Goal: Task Accomplishment & Management: Manage account settings

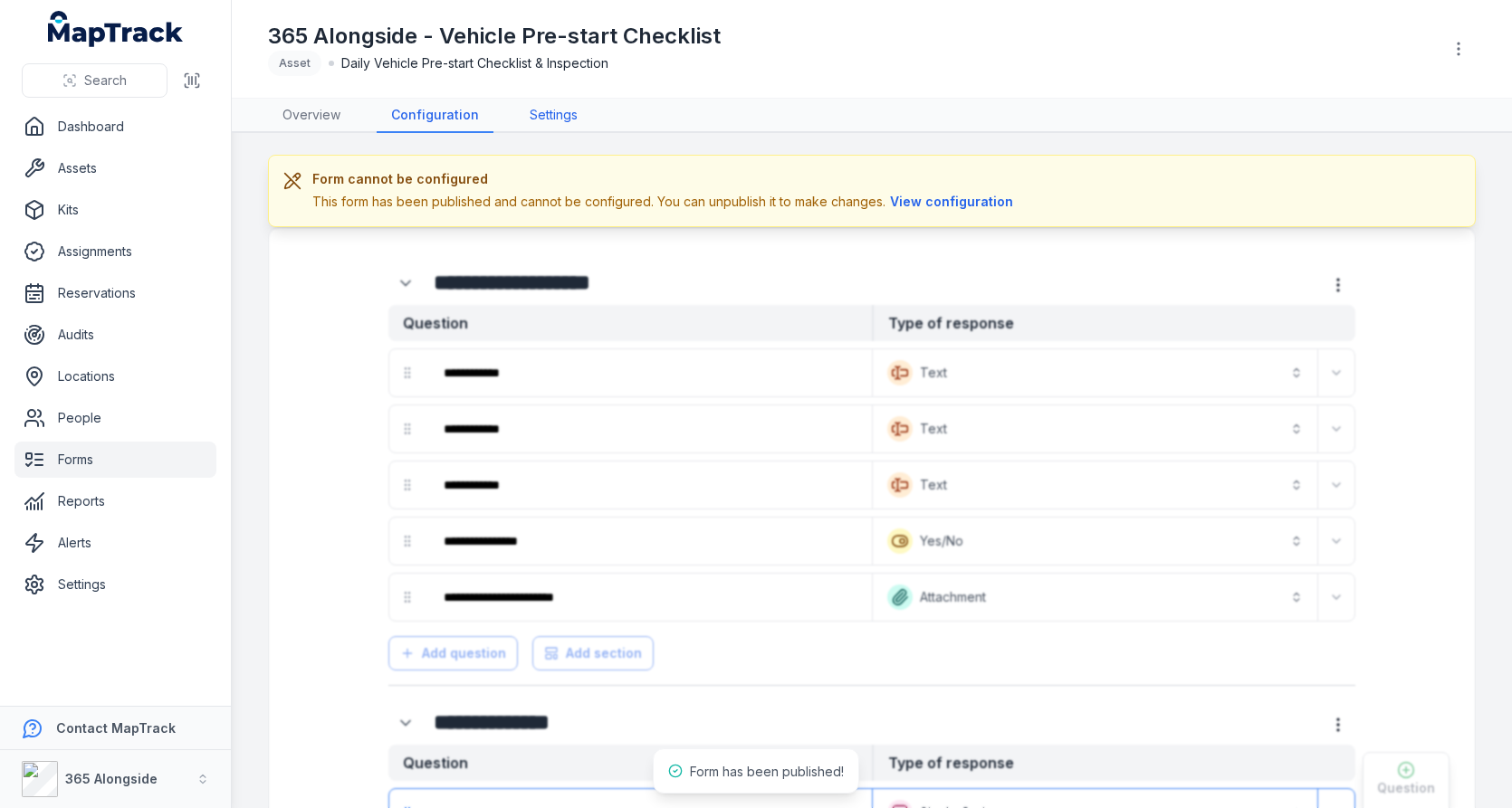
click at [523, 119] on link "Settings" at bounding box center [553, 116] width 76 height 34
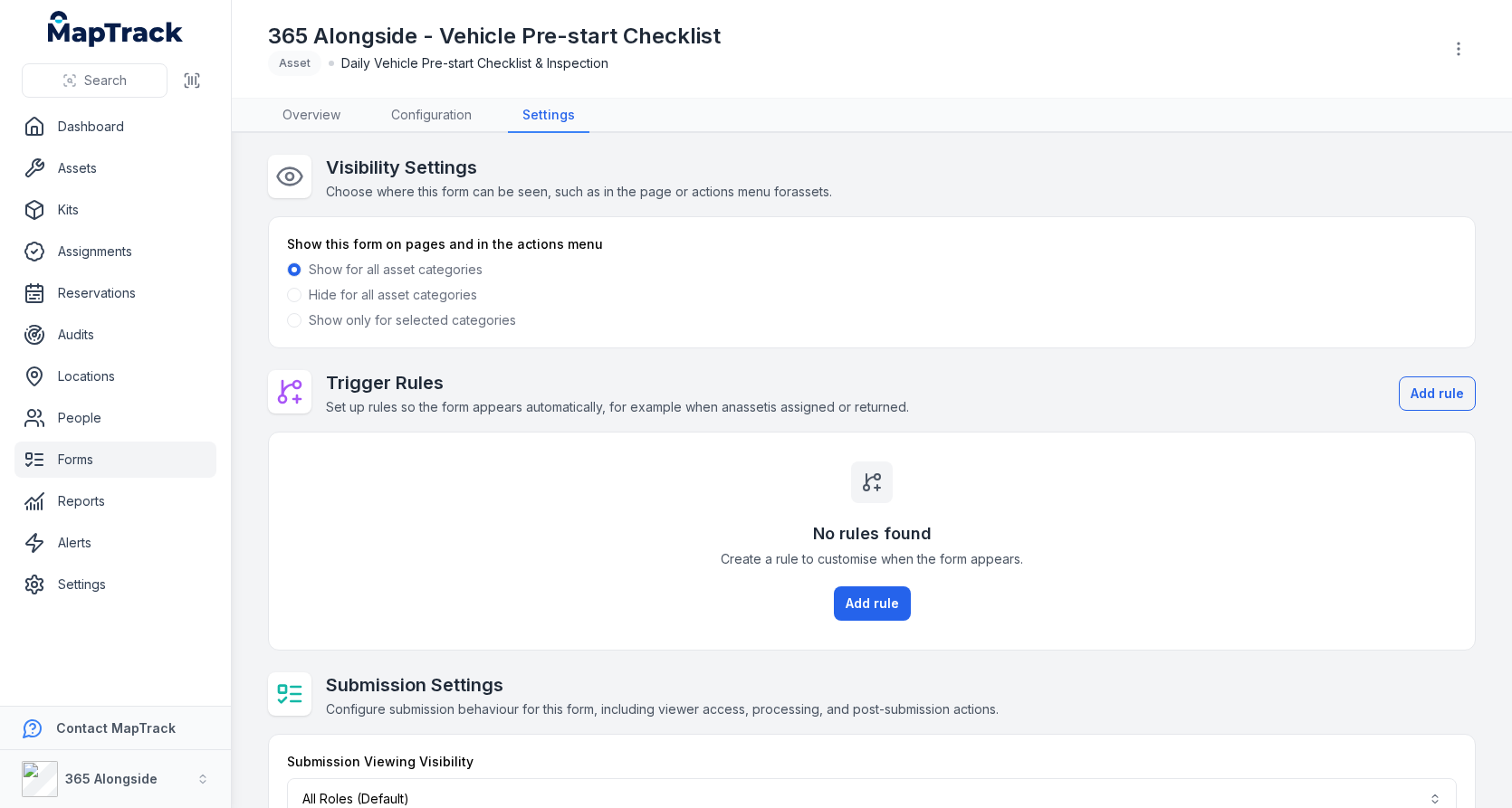
click at [373, 320] on label "Show only for selected categories" at bounding box center [412, 321] width 207 height 18
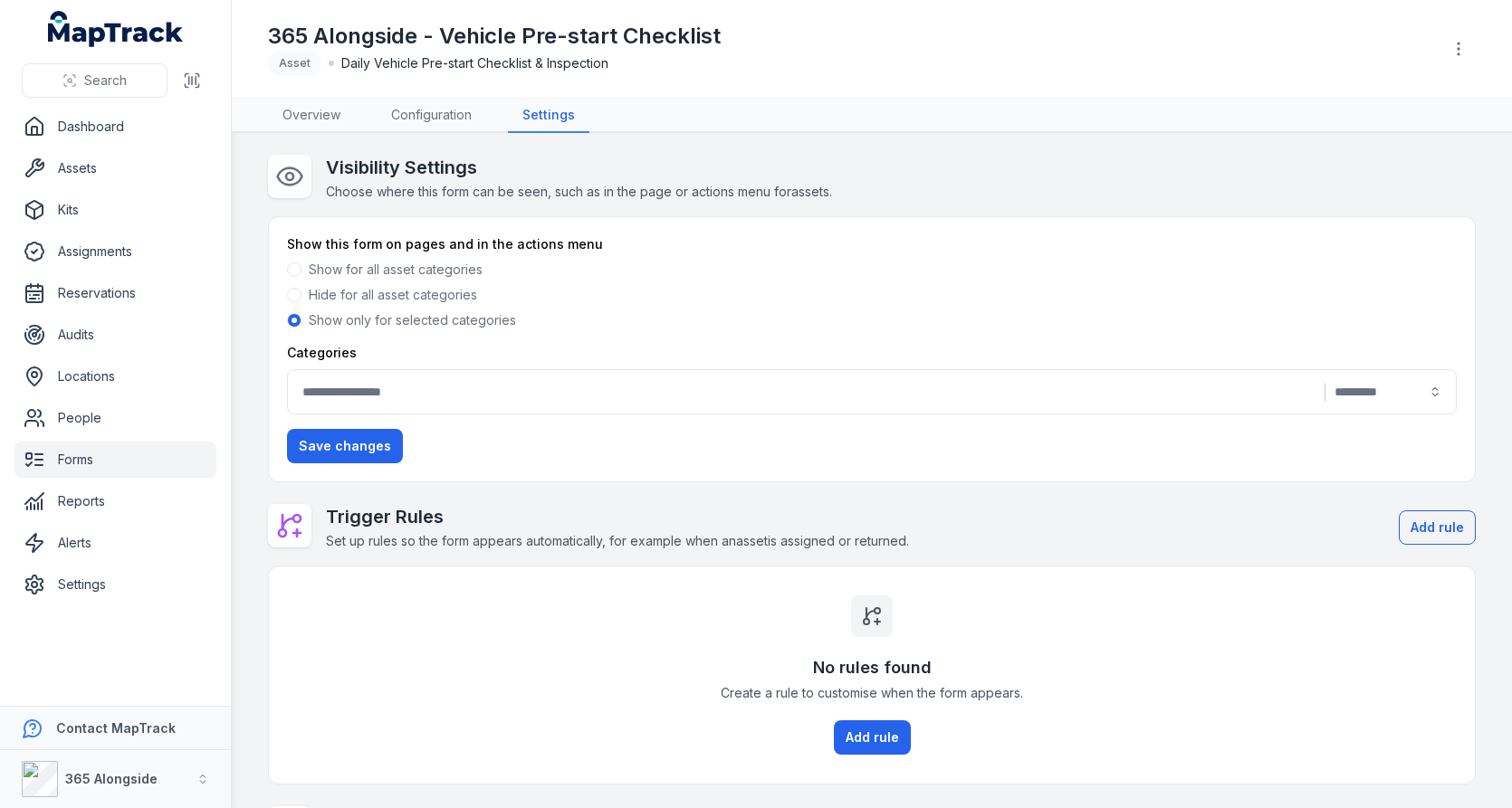
click at [547, 389] on button "|" at bounding box center [872, 392] width 1170 height 45
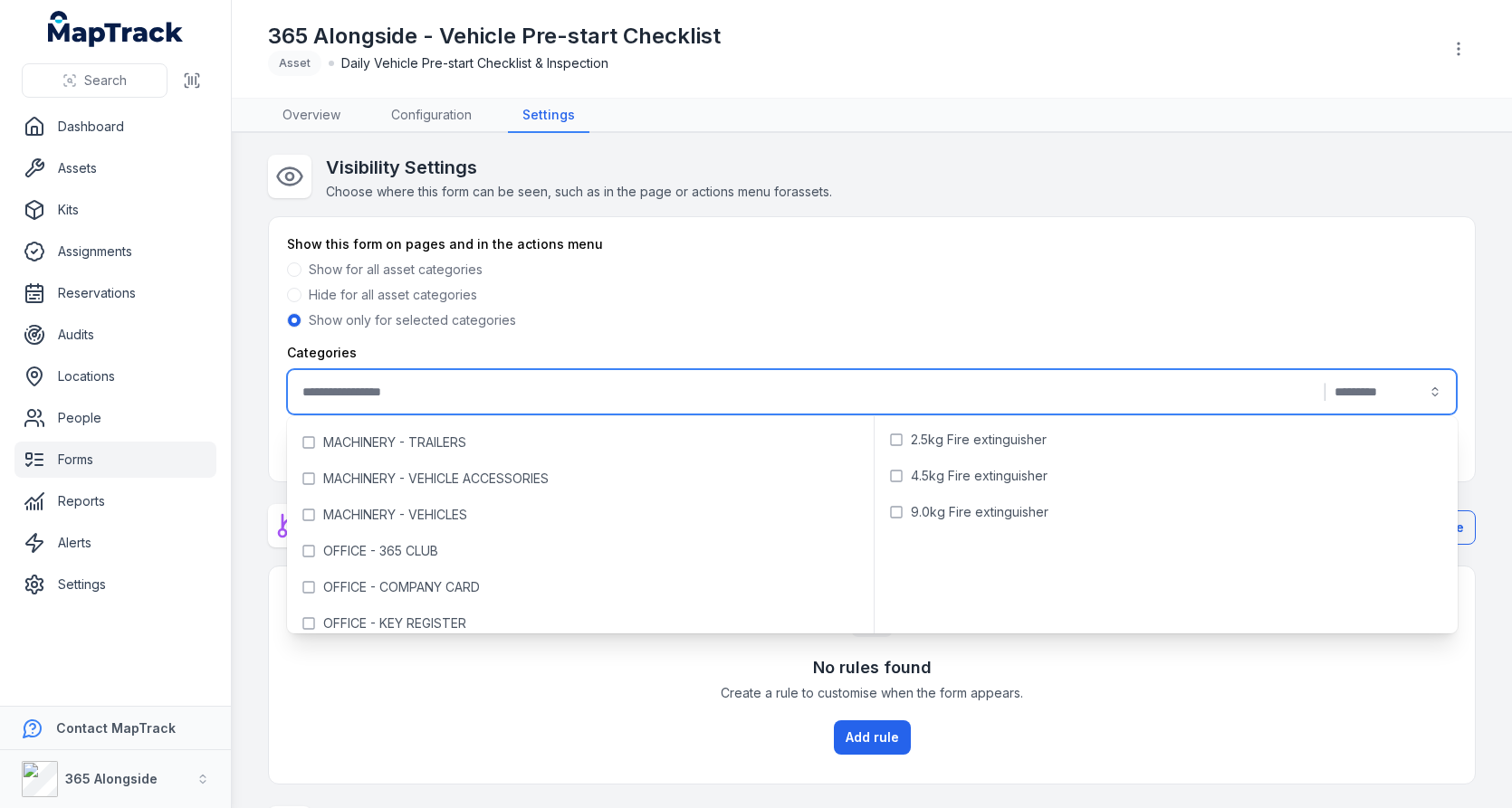
scroll to position [249, 0]
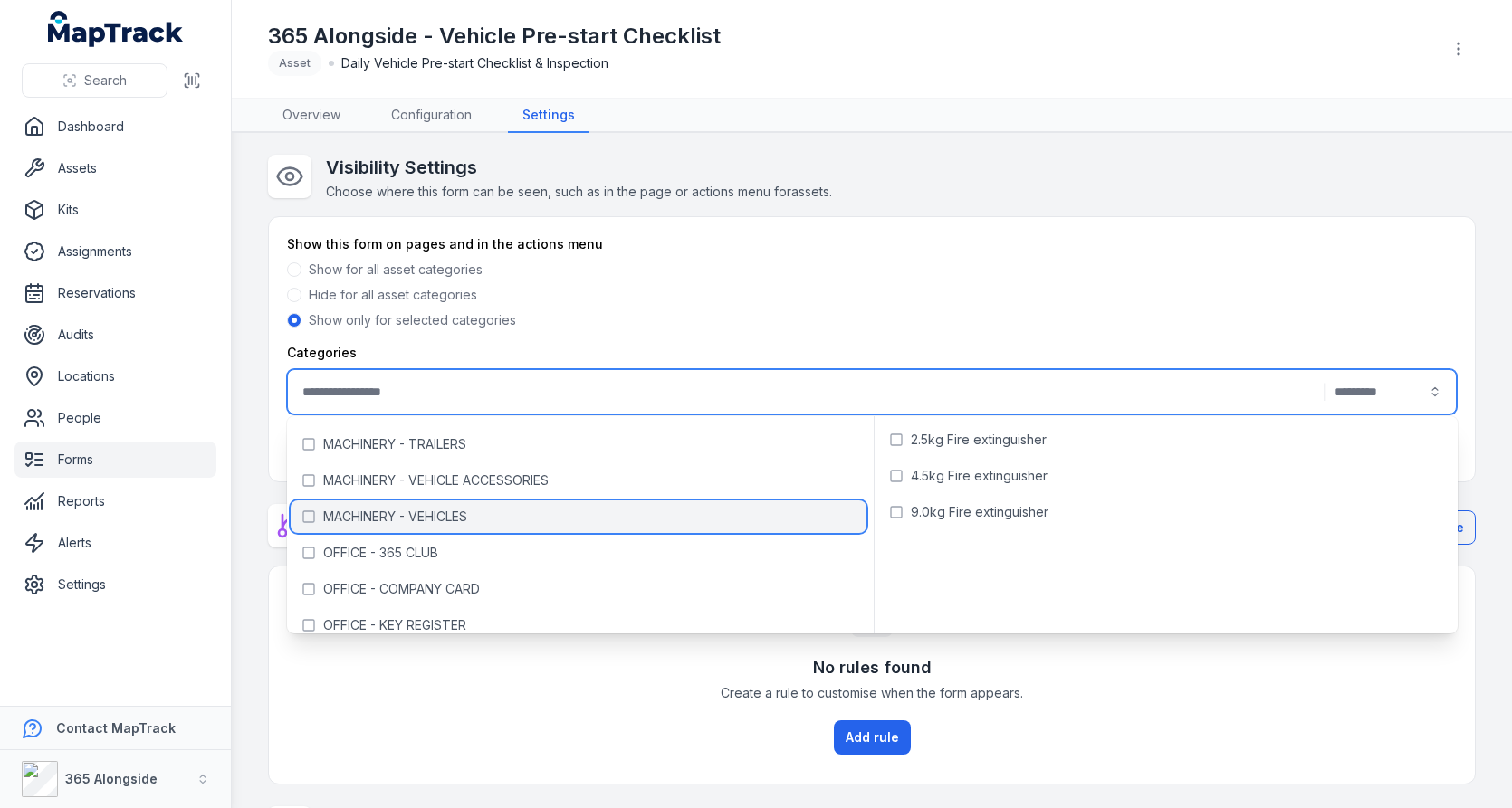
click at [563, 503] on div "MACHINERY - VEHICLES" at bounding box center [578, 517] width 576 height 32
type input "**********"
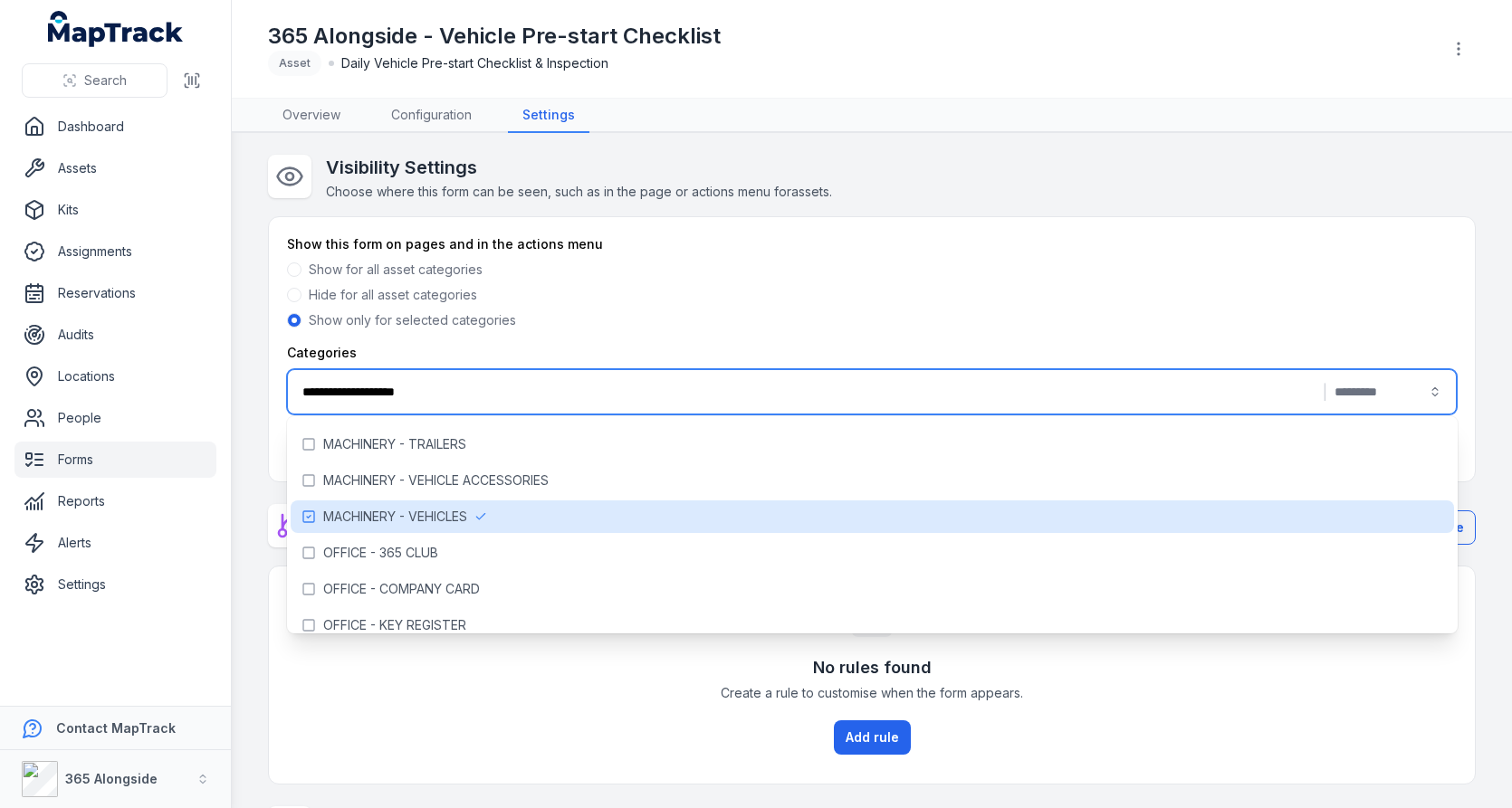
click at [744, 312] on div "Show only for selected categories" at bounding box center [872, 321] width 1170 height 18
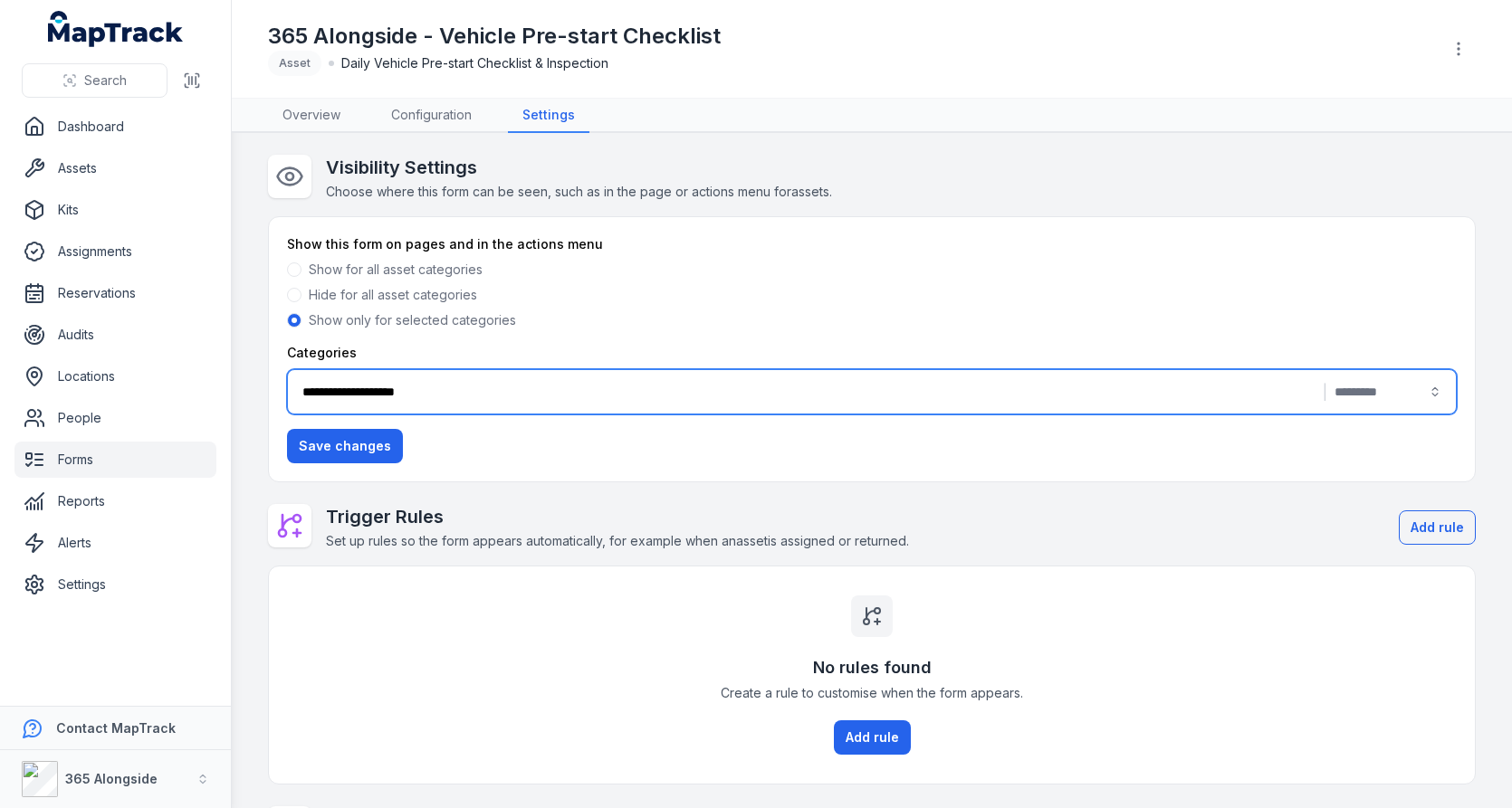
scroll to position [167, 0]
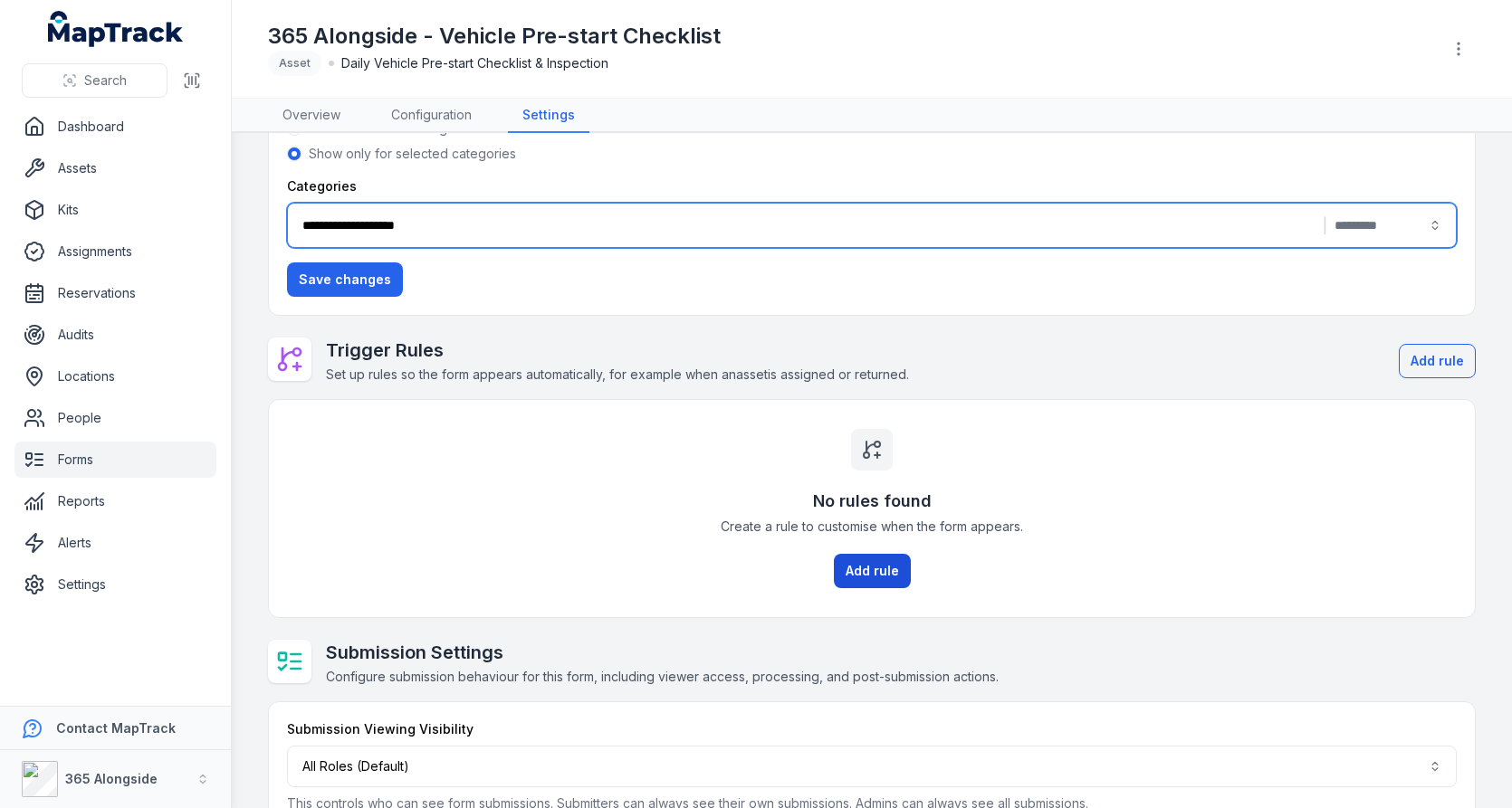
click at [881, 559] on button "Add rule" at bounding box center [872, 571] width 76 height 34
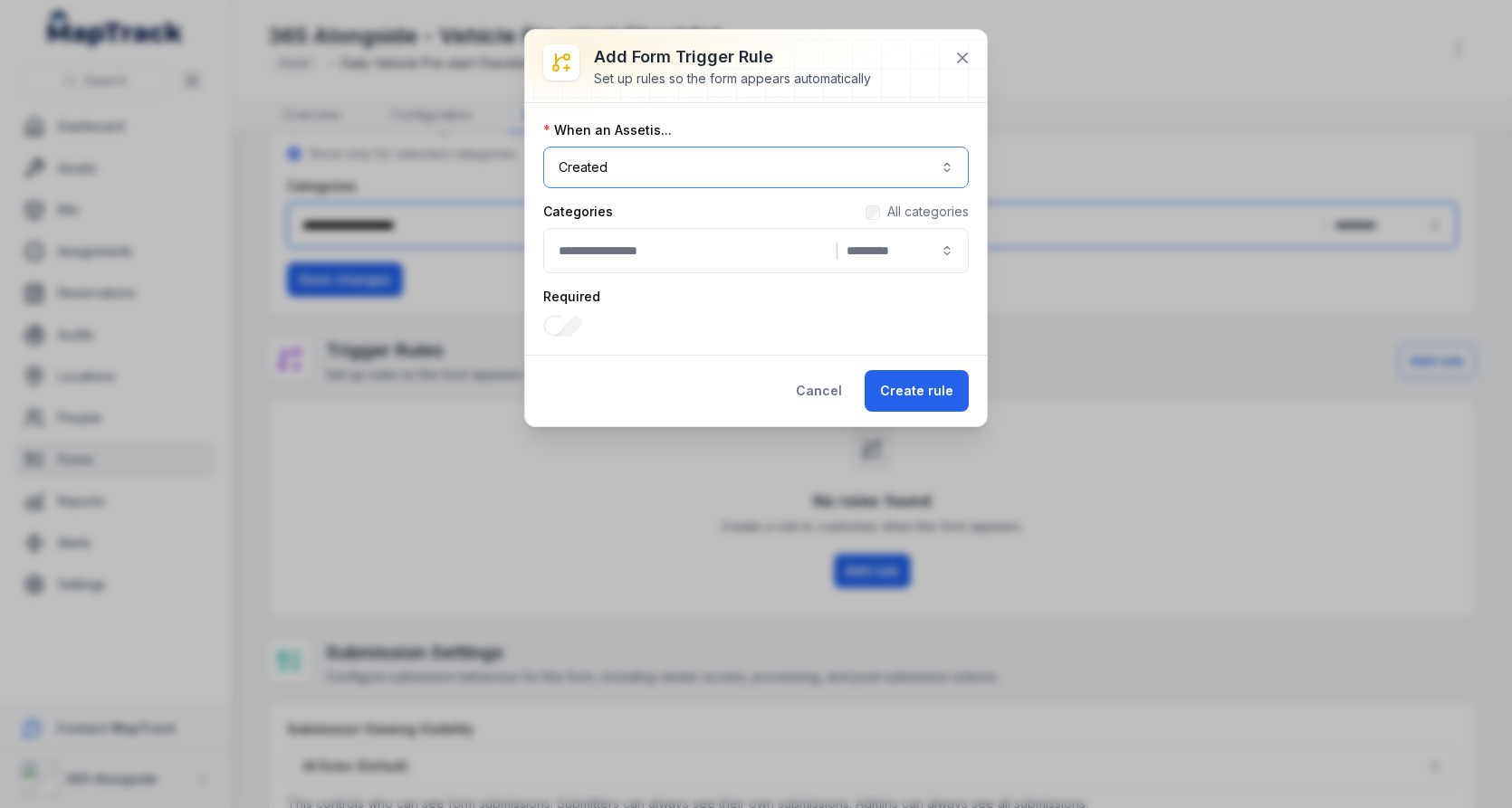
click at [752, 168] on button "Created ******" at bounding box center [756, 168] width 426 height 41
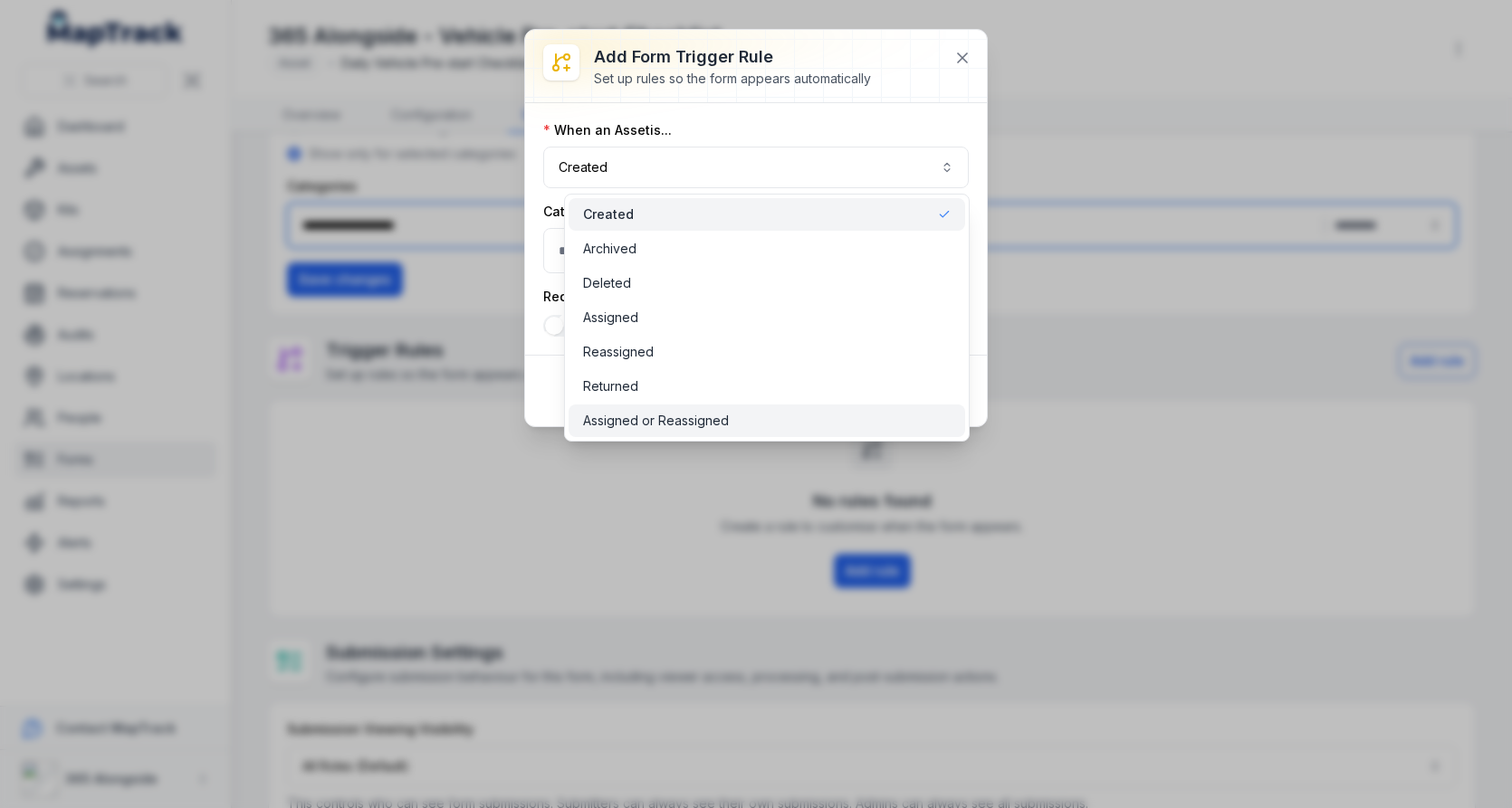
click at [713, 422] on span "Assigned or Reassigned" at bounding box center [656, 421] width 146 height 18
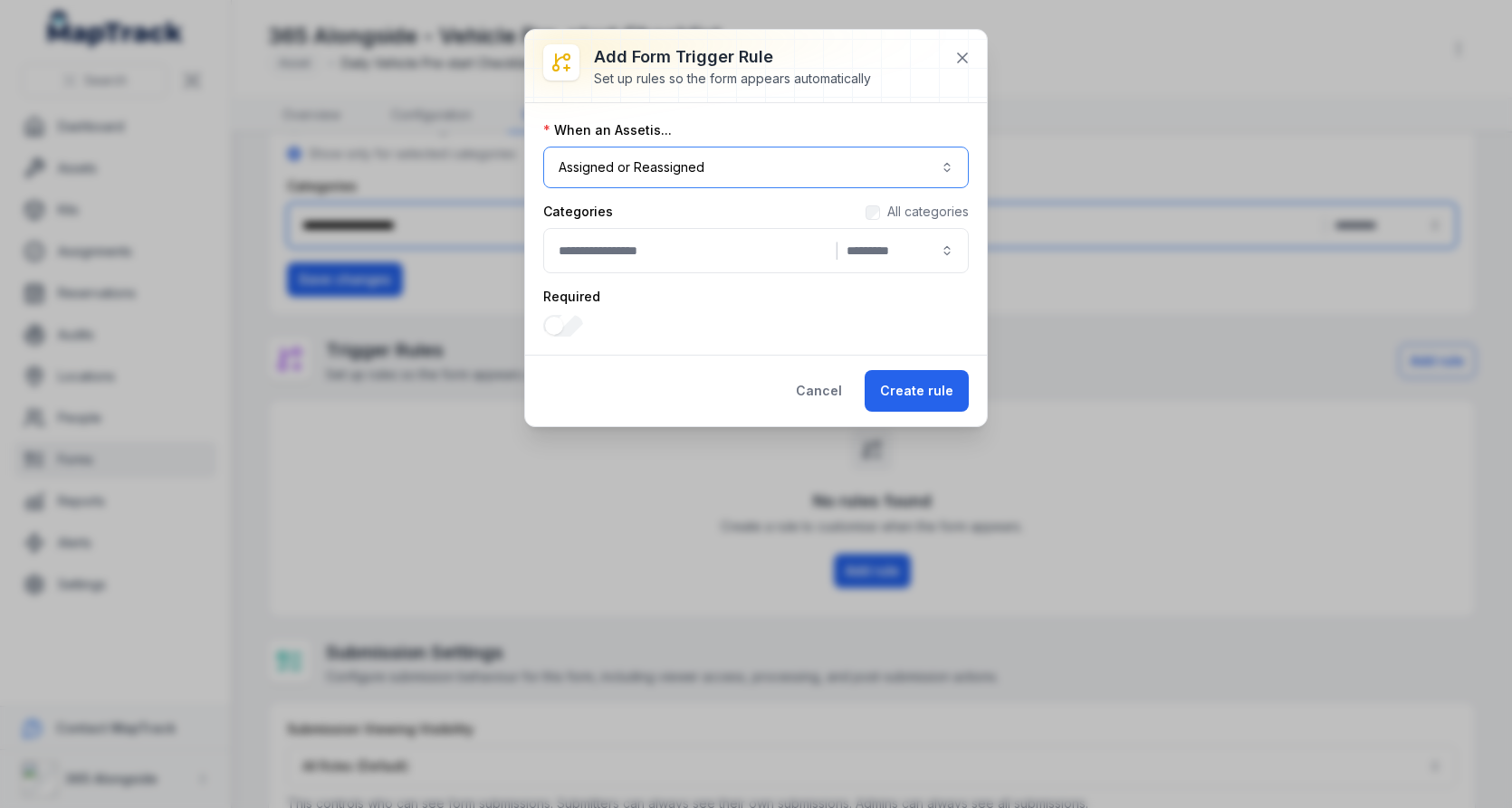
click at [758, 246] on button "|" at bounding box center [756, 251] width 426 height 45
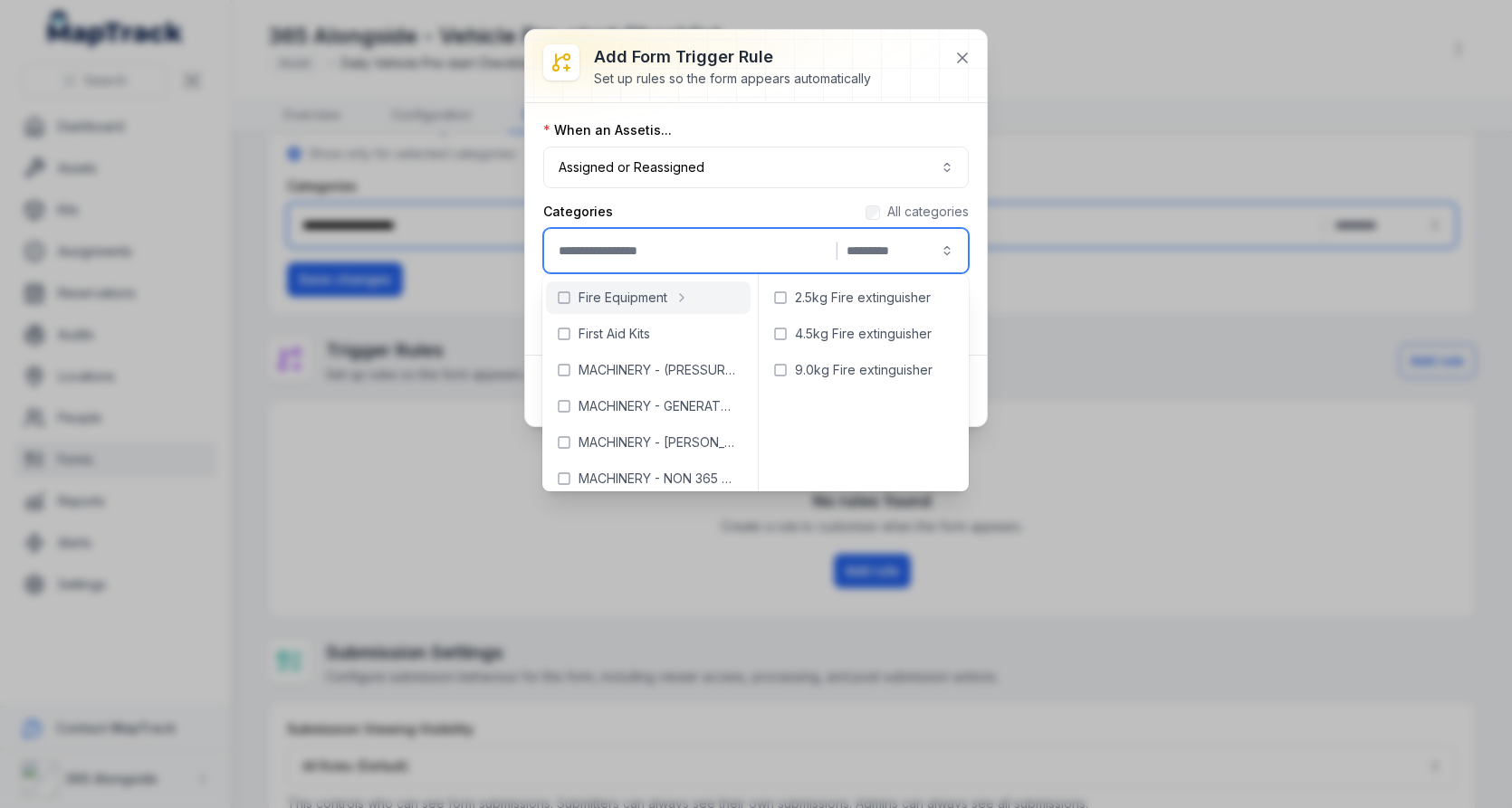
click at [877, 135] on div "When an Asset is..." at bounding box center [756, 130] width 426 height 18
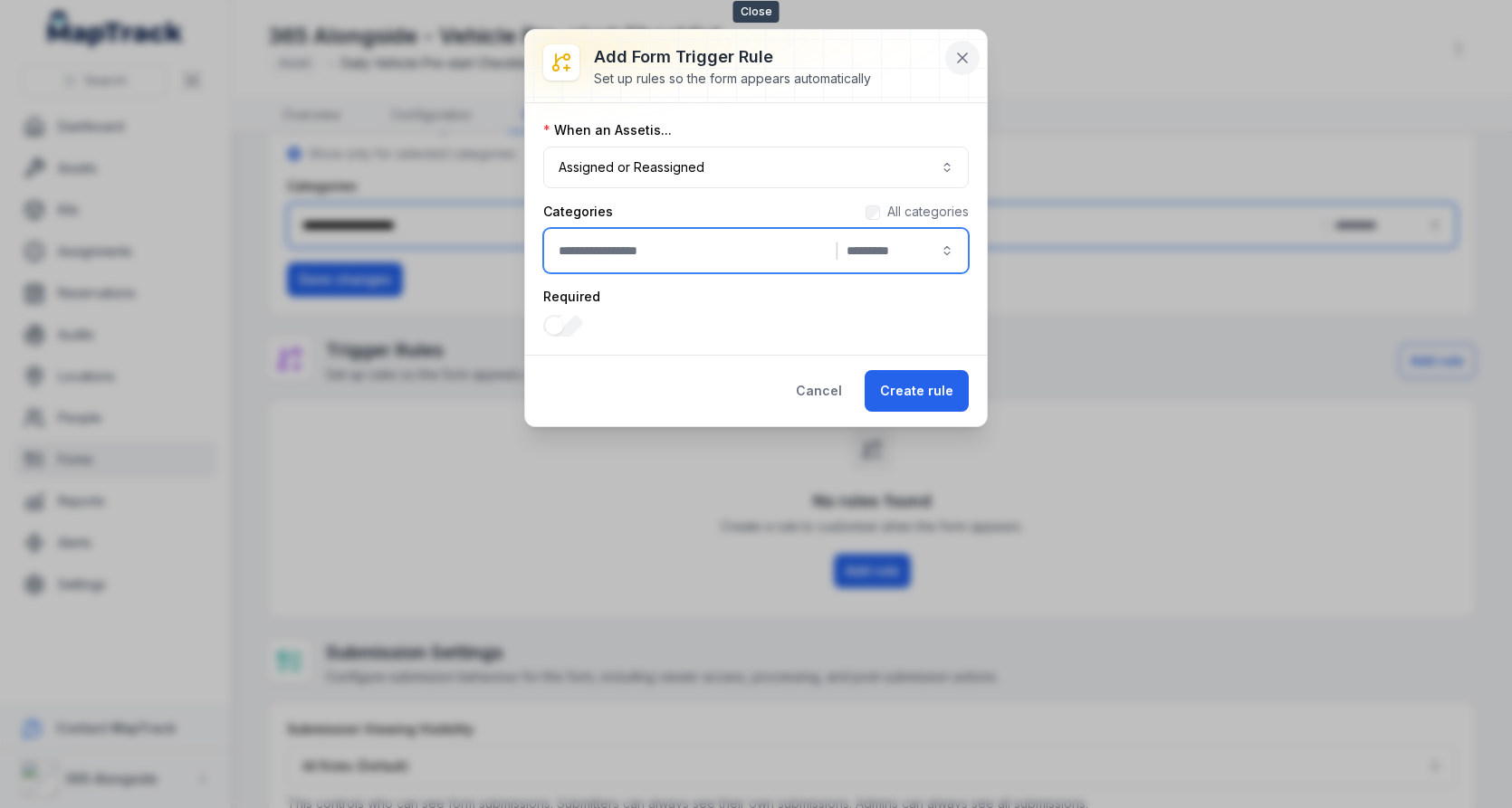
click at [961, 64] on icon at bounding box center [962, 58] width 18 height 18
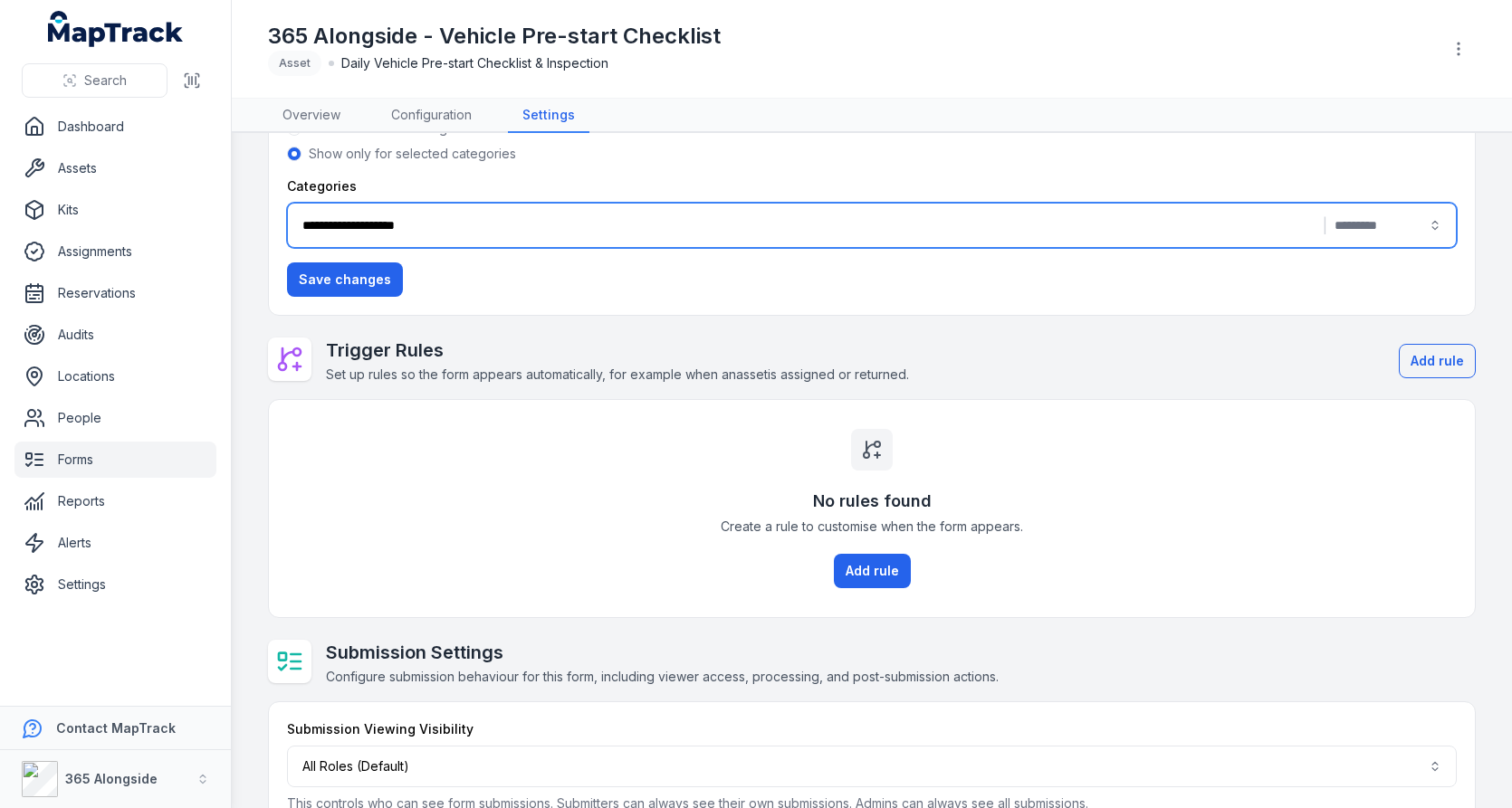
scroll to position [205, 0]
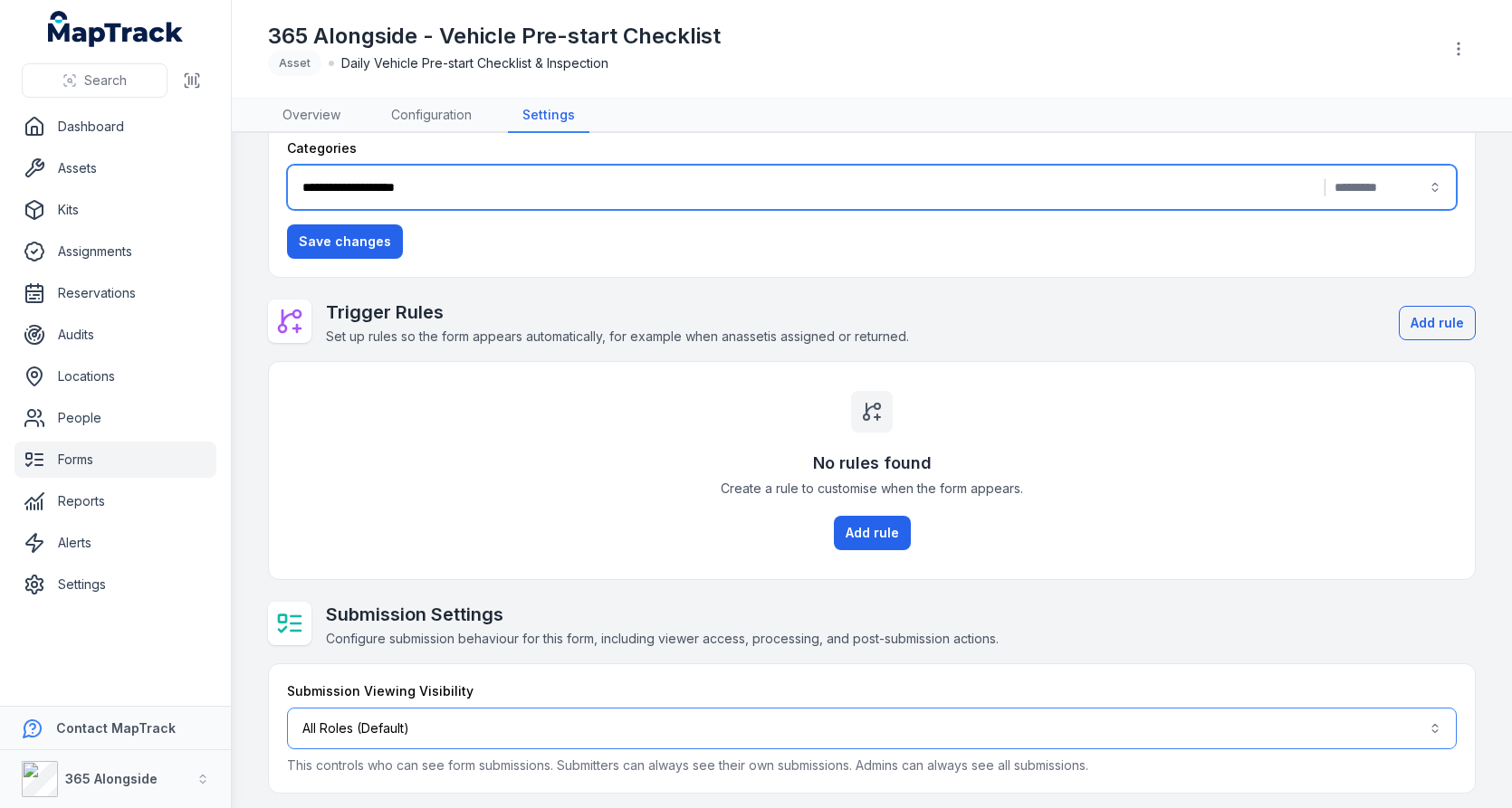
click at [484, 709] on button "All Roles (Default)" at bounding box center [872, 729] width 1170 height 41
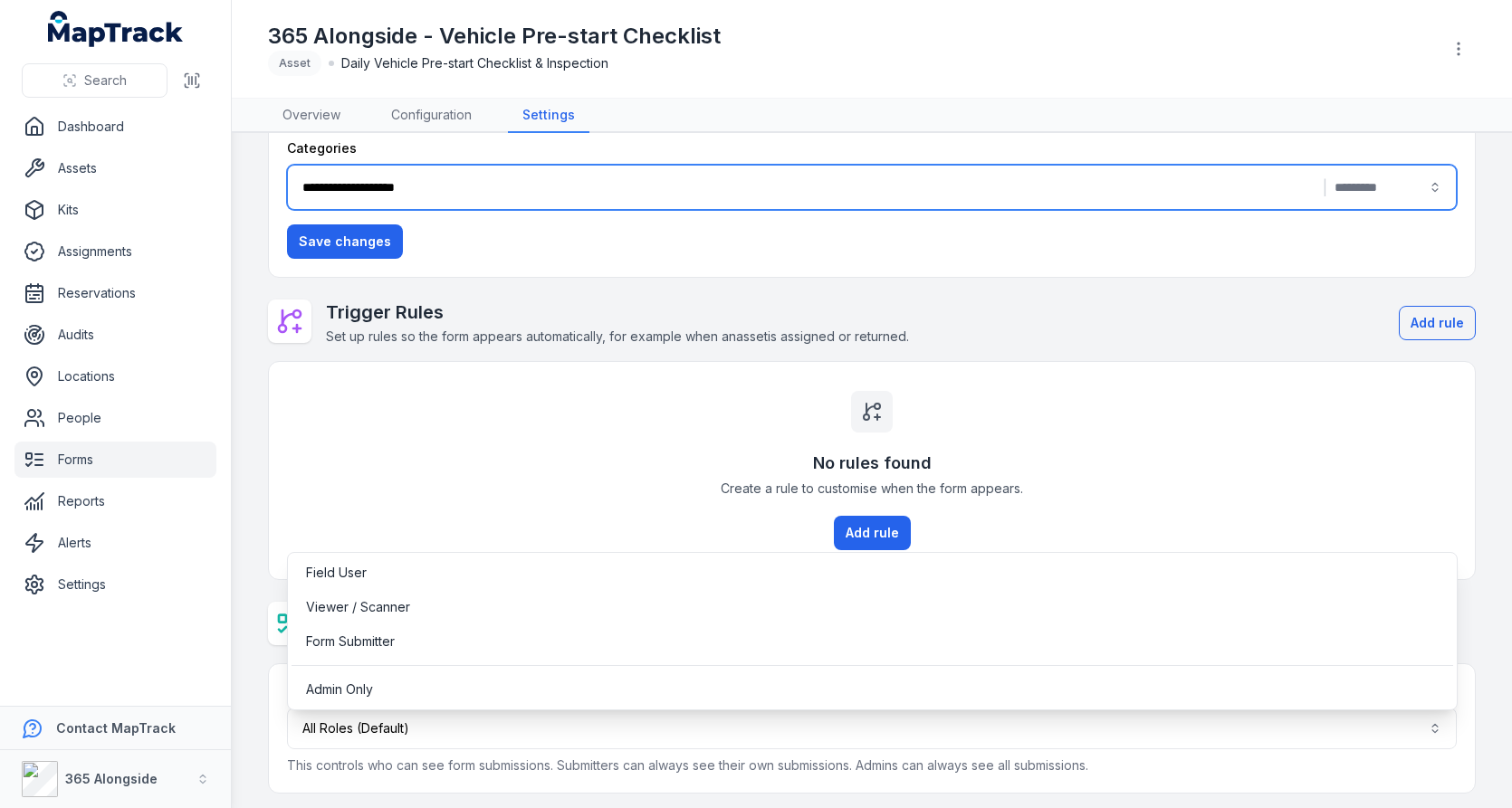
click at [629, 525] on div "**********" at bounding box center [872, 372] width 1208 height 843
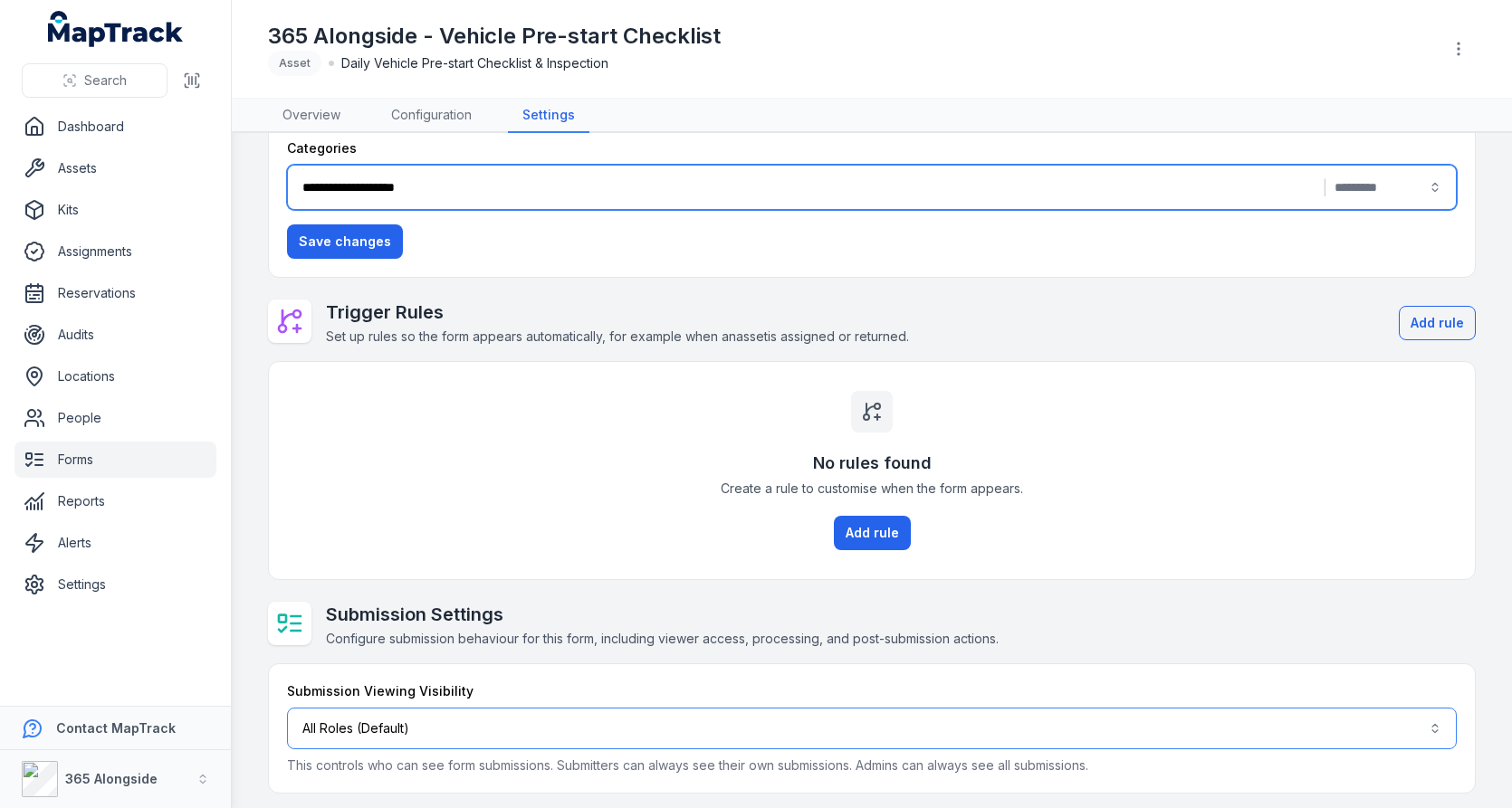
click at [428, 715] on button "All Roles (Default)" at bounding box center [872, 729] width 1170 height 41
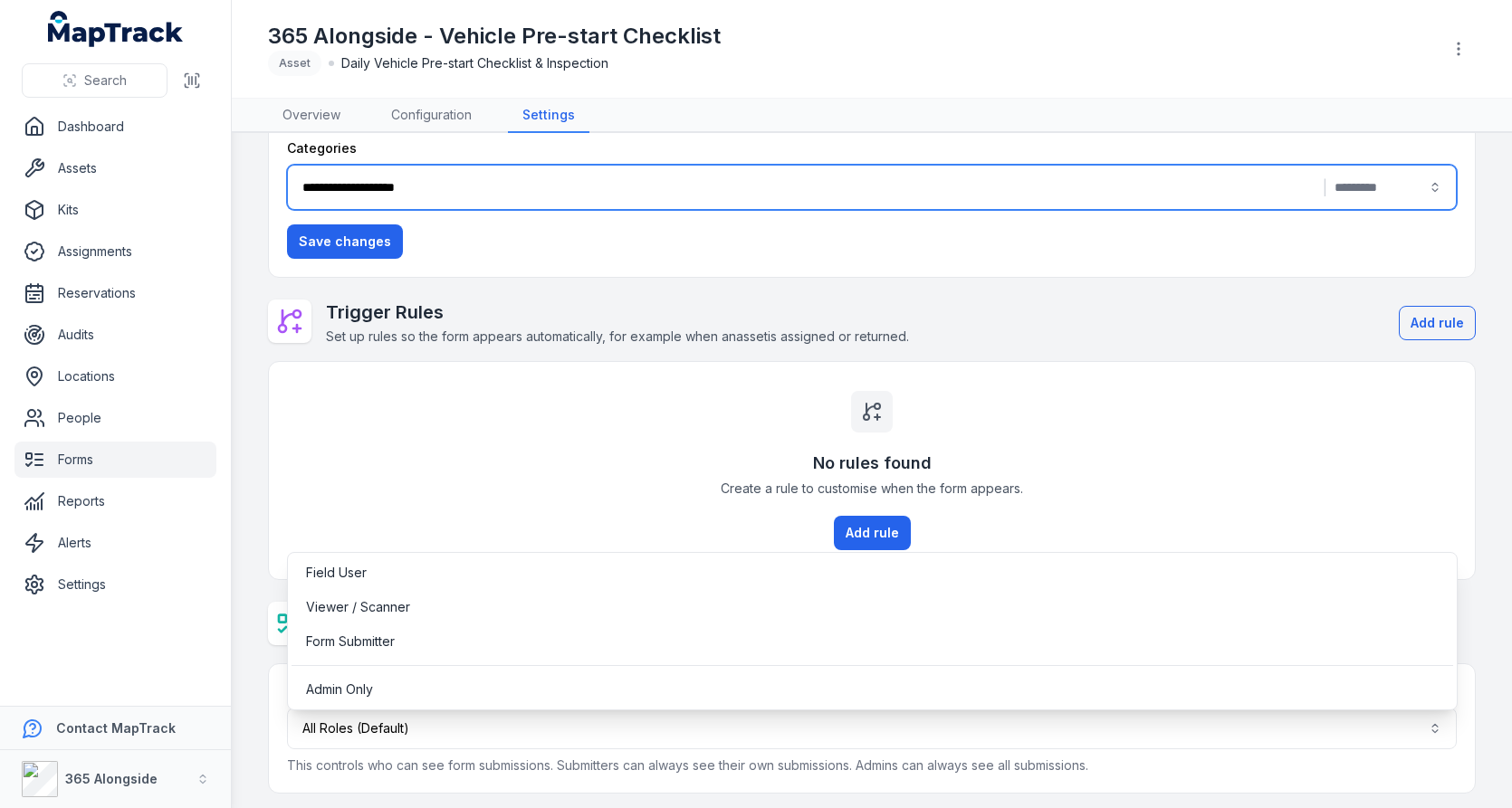
click at [501, 539] on div "**********" at bounding box center [872, 372] width 1208 height 843
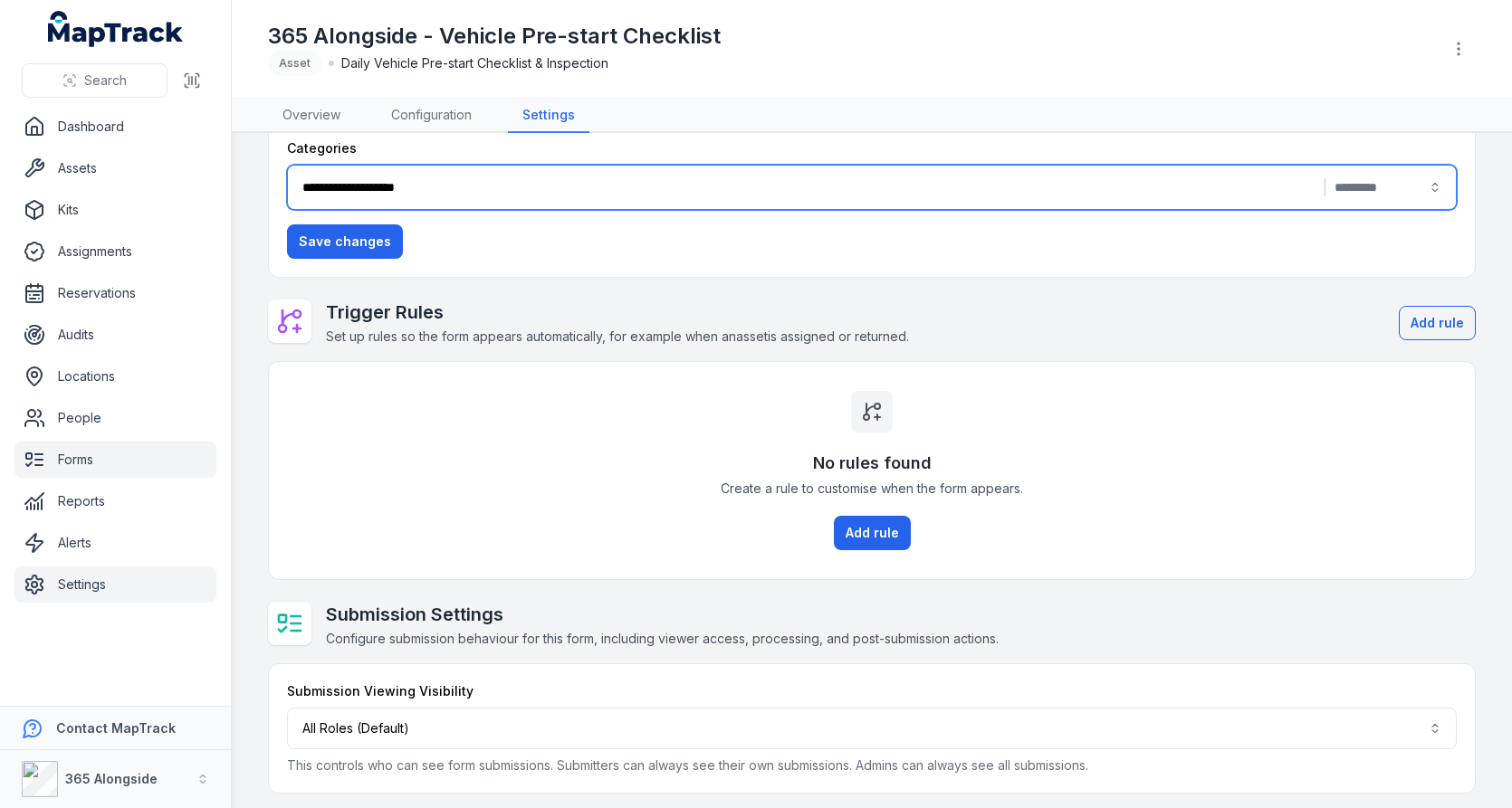
click at [116, 590] on link "Settings" at bounding box center [116, 584] width 202 height 36
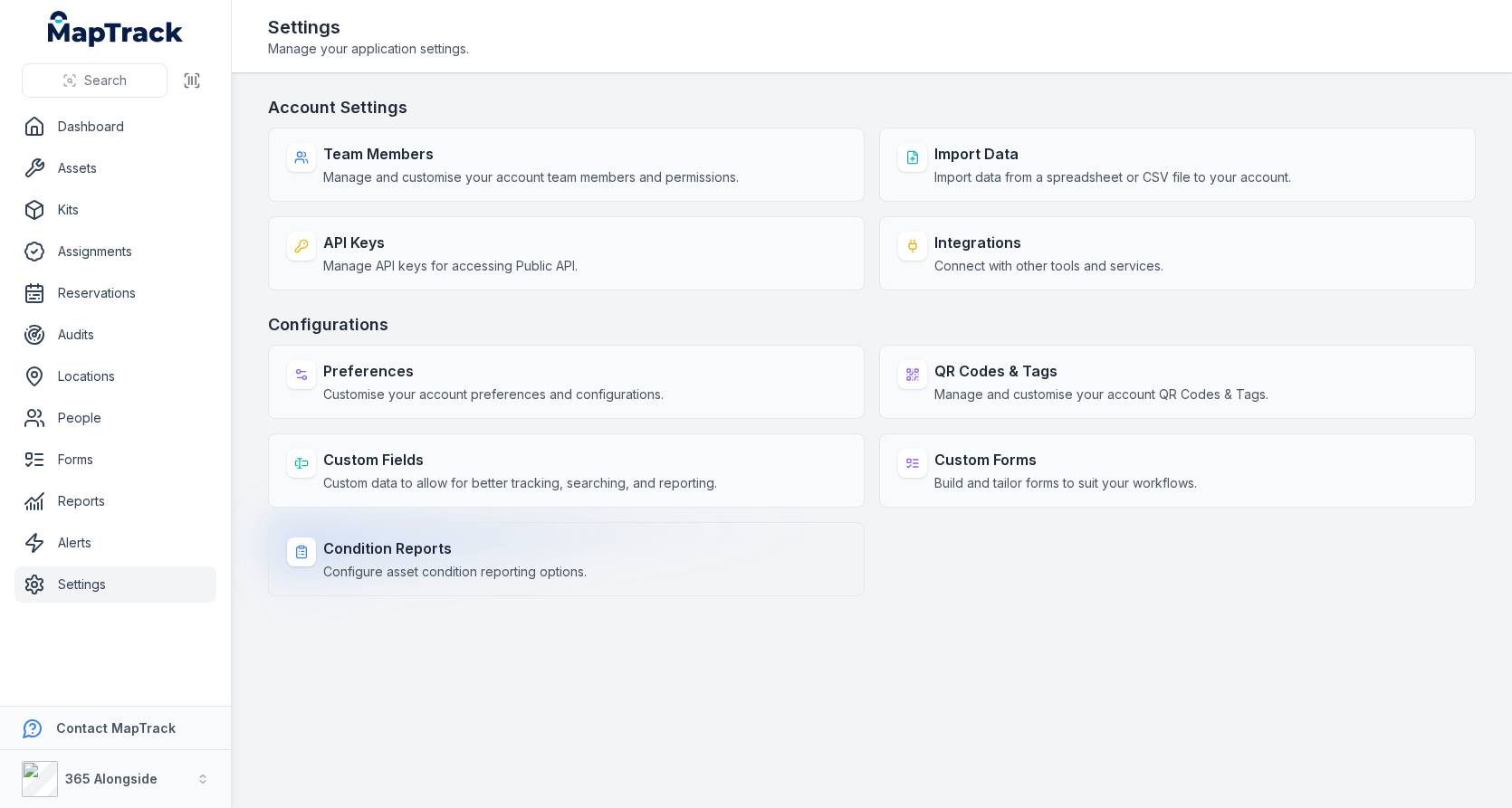
click at [446, 565] on span "Configure asset condition reporting options." at bounding box center [455, 572] width 264 height 18
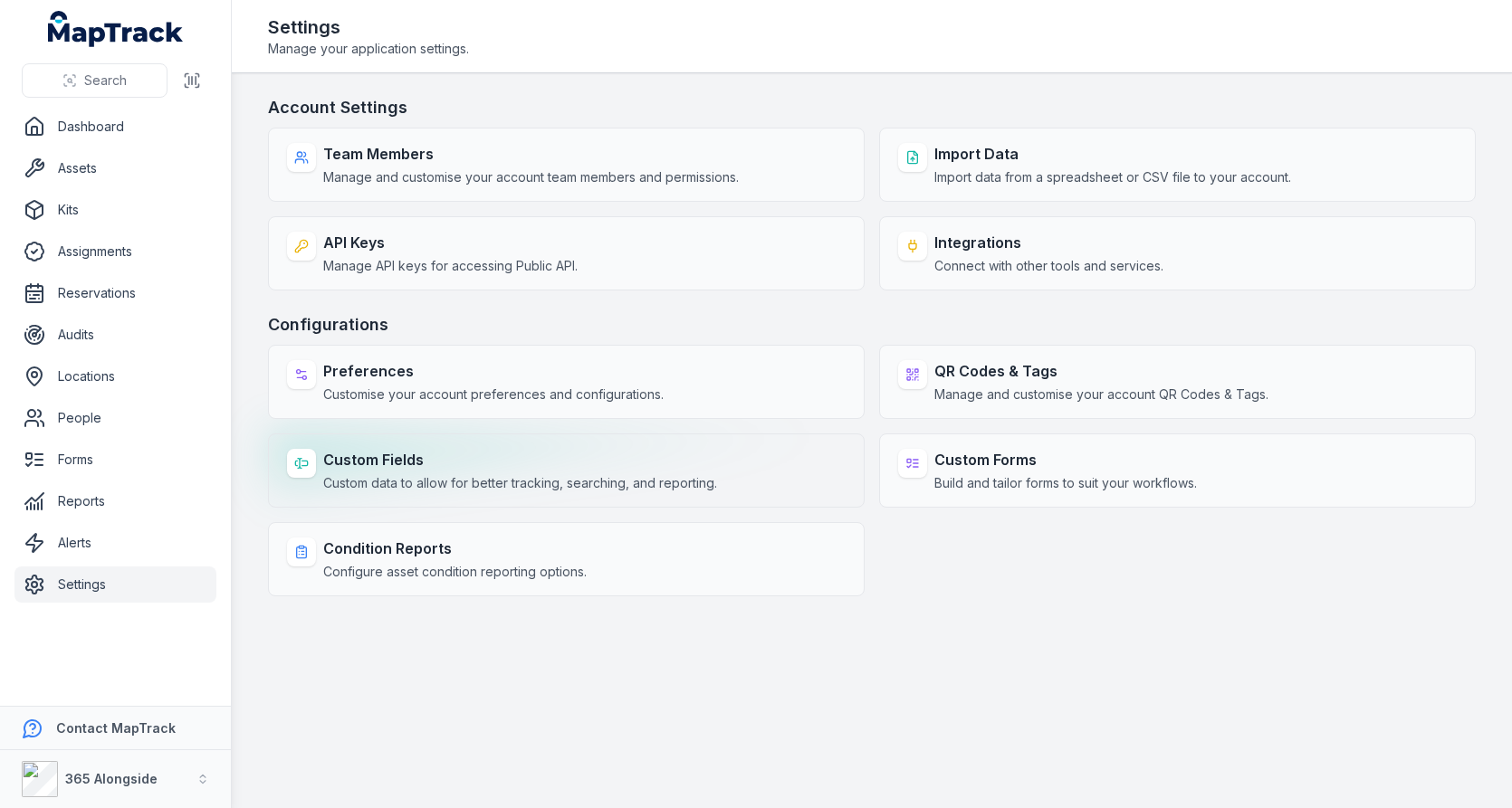
click at [577, 441] on div "Custom Fields Custom data to allow for better tracking, searching, and reportin…" at bounding box center [566, 471] width 596 height 75
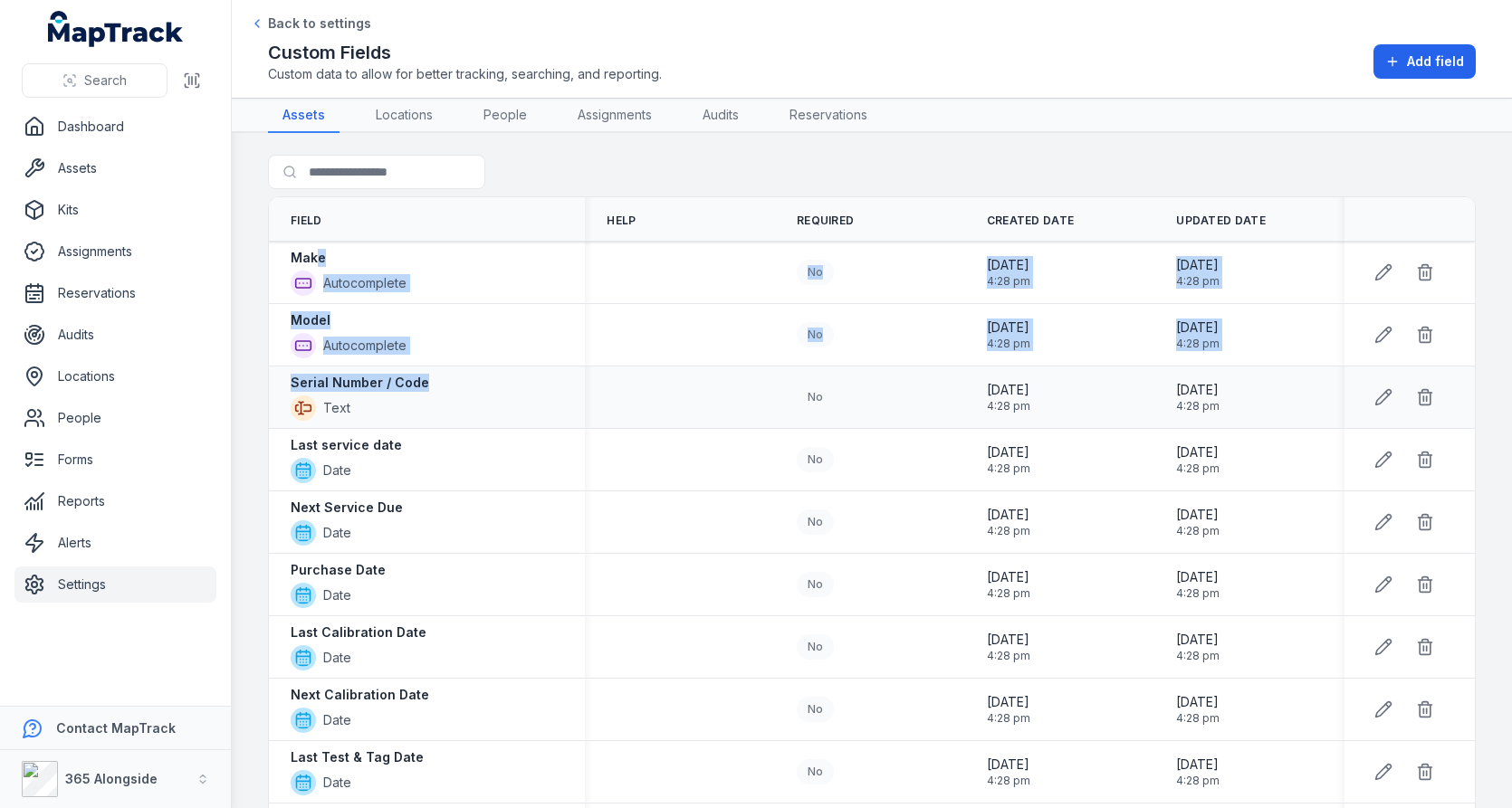
drag, startPoint x: 316, startPoint y: 252, endPoint x: 433, endPoint y: 373, distance: 168.3
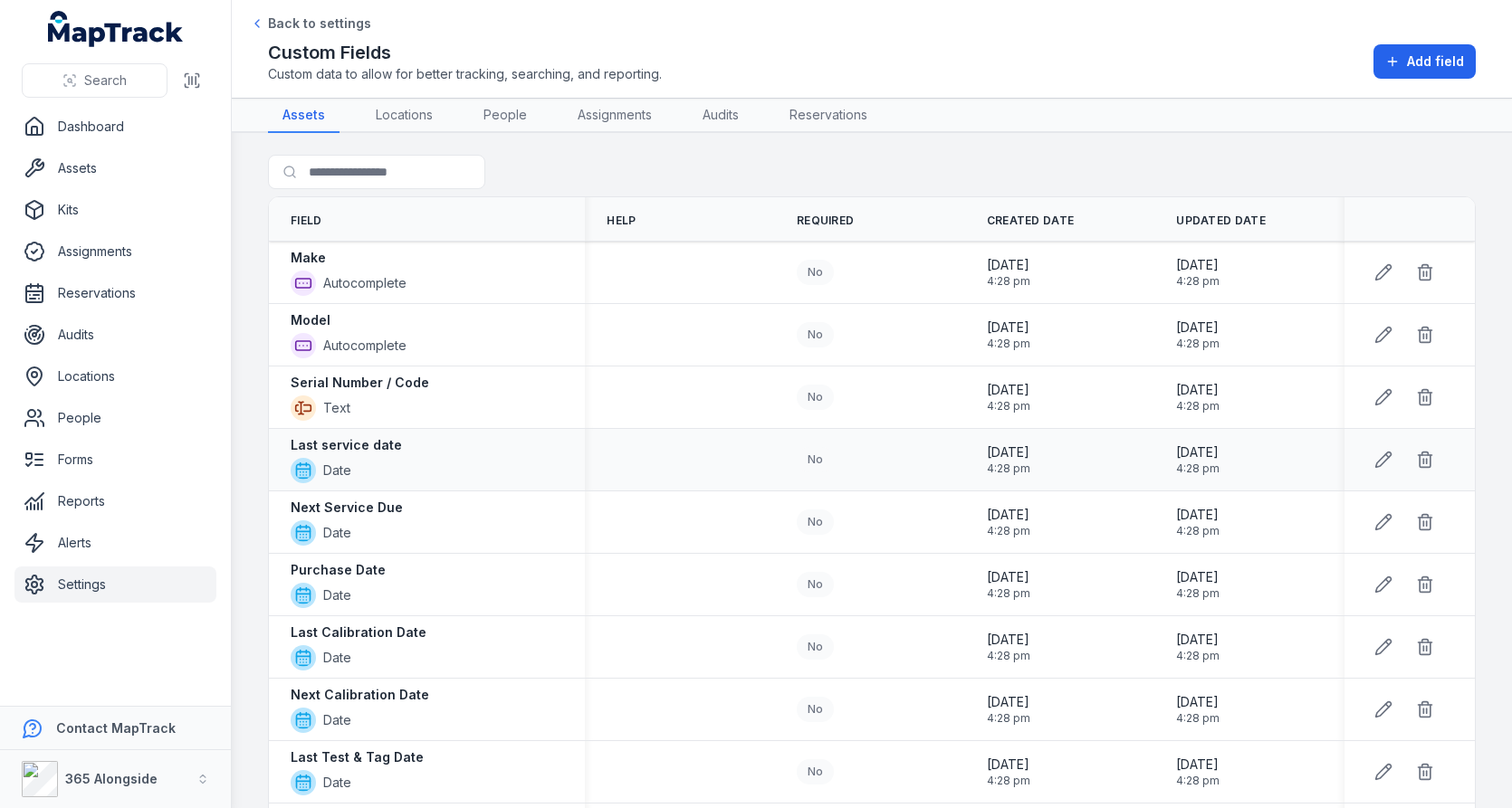
click at [702, 431] on td at bounding box center [680, 461] width 190 height 63
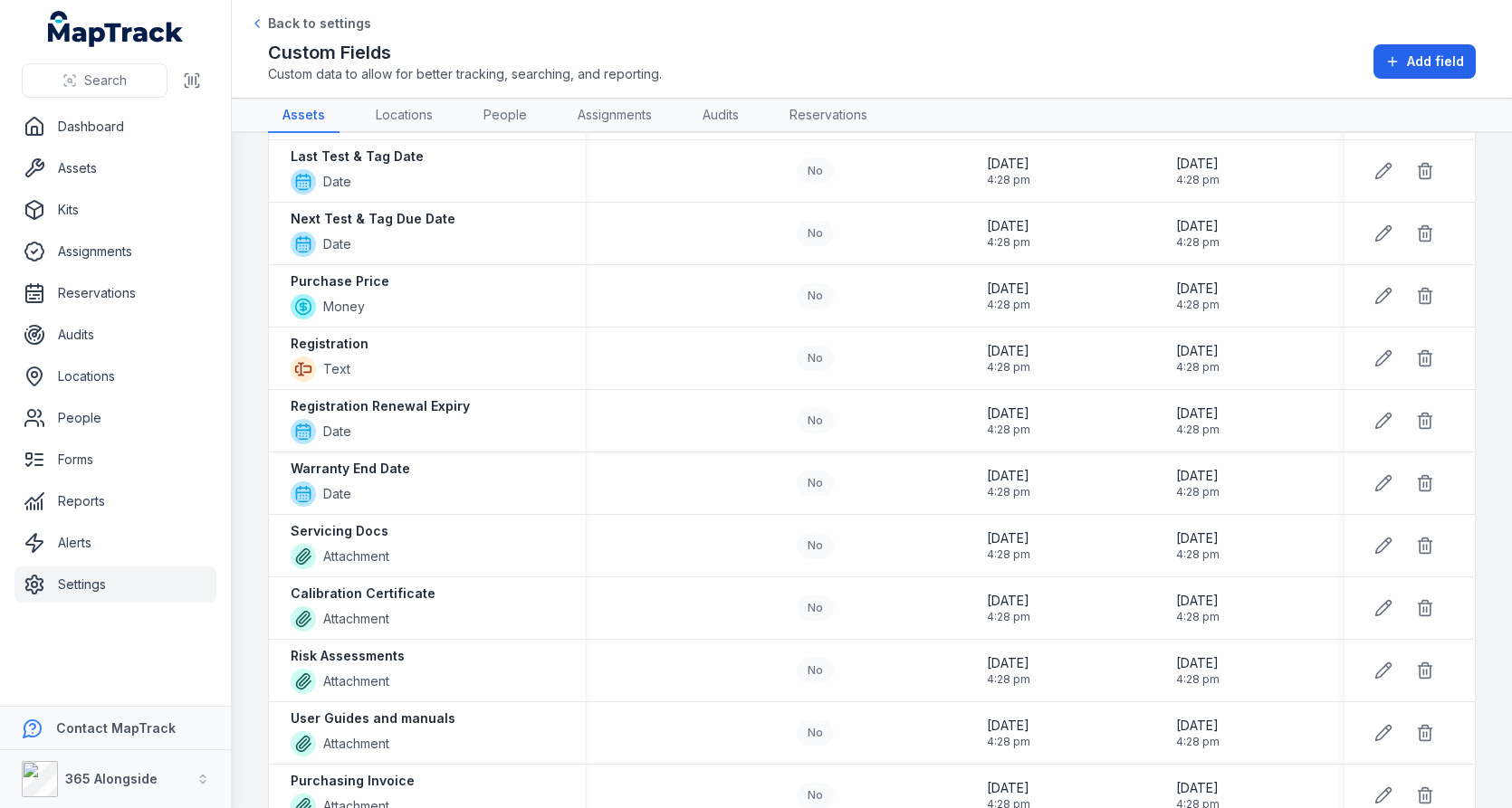
scroll to position [672, 0]
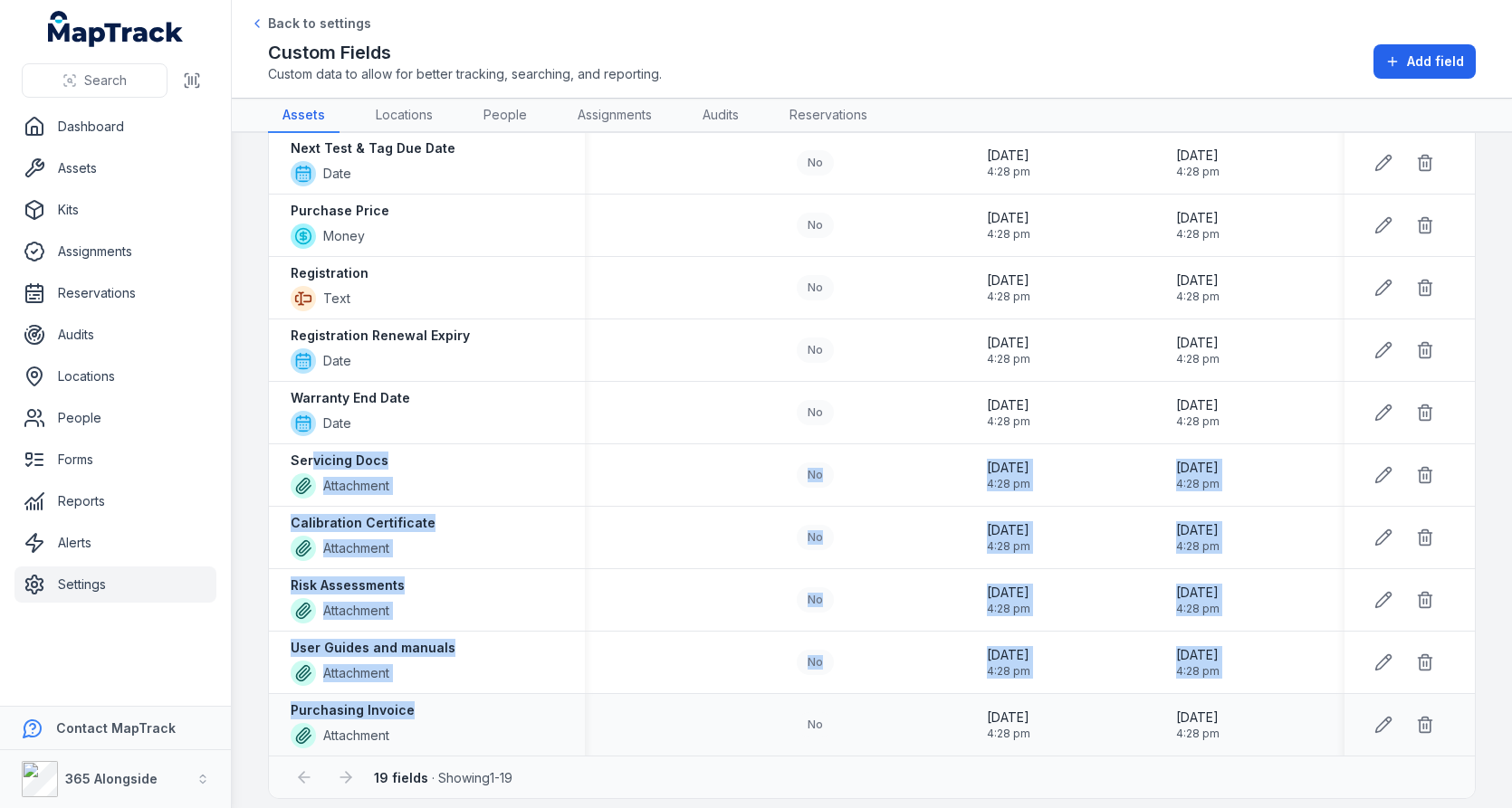
drag, startPoint x: 313, startPoint y: 449, endPoint x: 448, endPoint y: 702, distance: 286.8
click at [448, 702] on tbody "Make Autocomplete No [DATE] 4:28 pm [DATE] 4:28 pm Model Autocomplete No [DATE]…" at bounding box center [872, 163] width 1206 height 1187
click at [570, 681] on div "User Guides and manuals Attachment" at bounding box center [427, 662] width 316 height 62
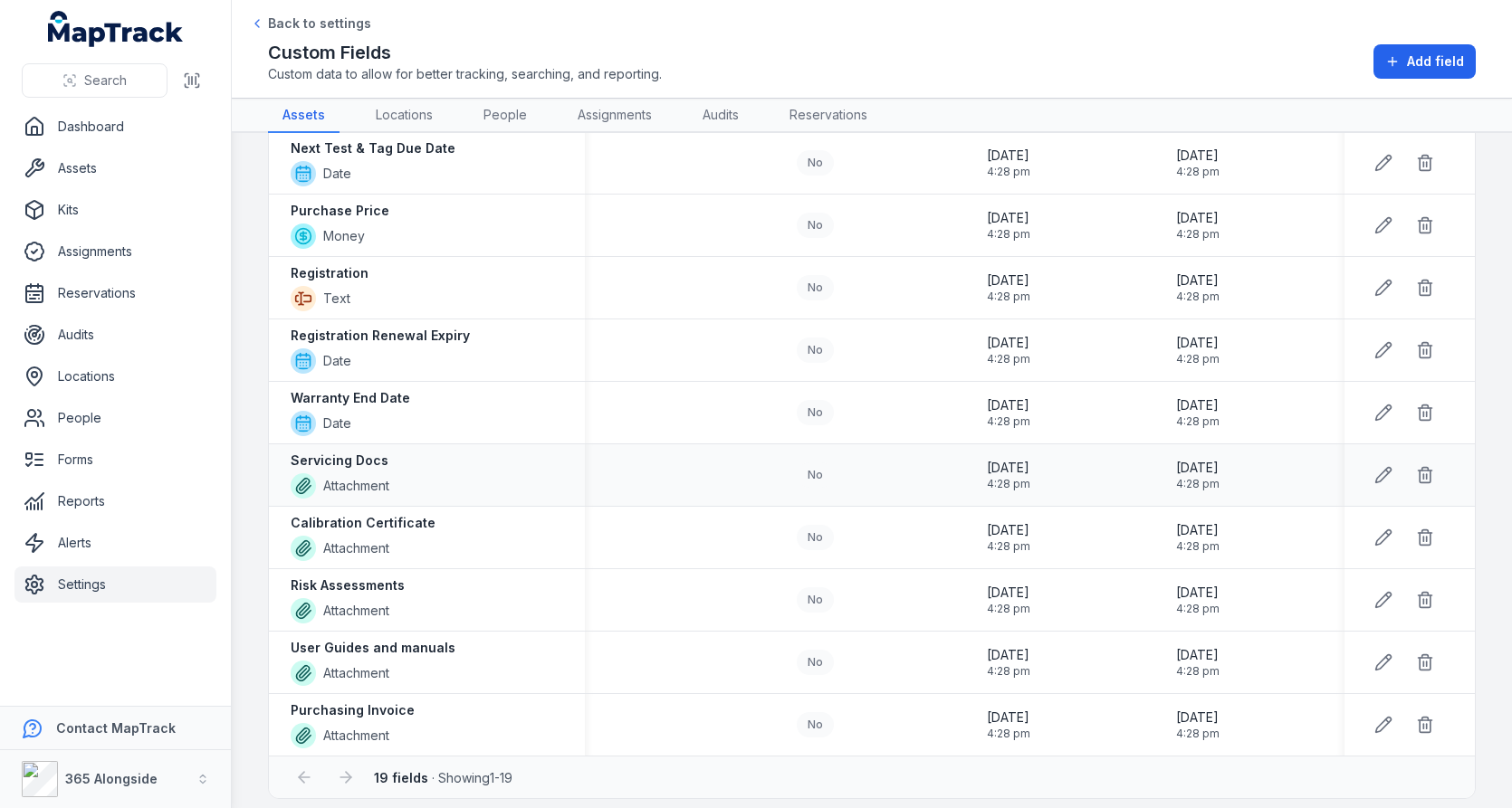
click at [356, 452] on strong "Servicing Docs" at bounding box center [339, 461] width 98 height 18
click at [345, 577] on strong "Risk Assessments" at bounding box center [347, 585] width 114 height 18
click at [358, 704] on strong "Purchasing Invoice" at bounding box center [352, 711] width 124 height 18
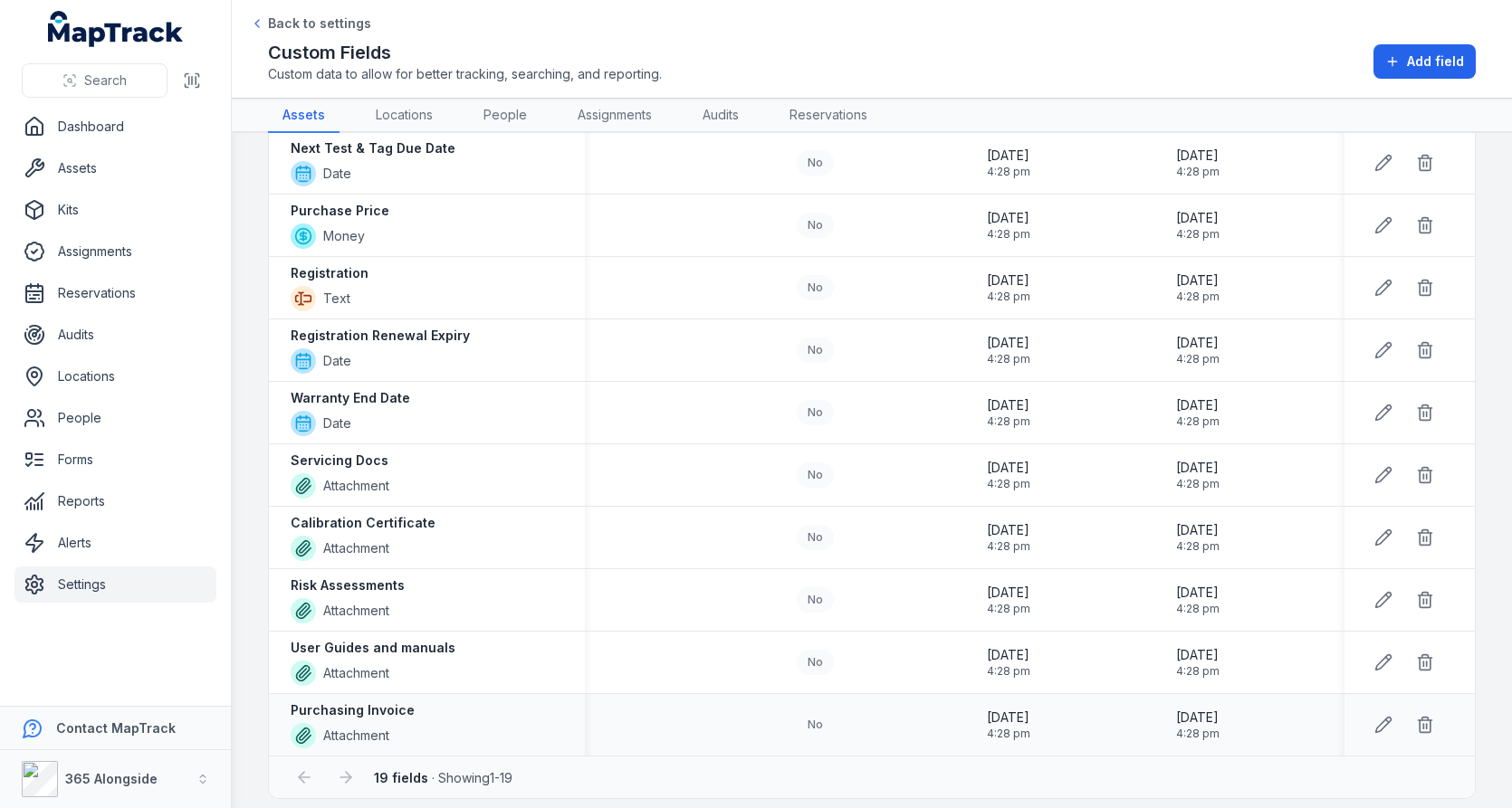
click at [589, 695] on td at bounding box center [680, 726] width 190 height 63
click at [1422, 69] on span "Add field" at bounding box center [1436, 62] width 57 height 18
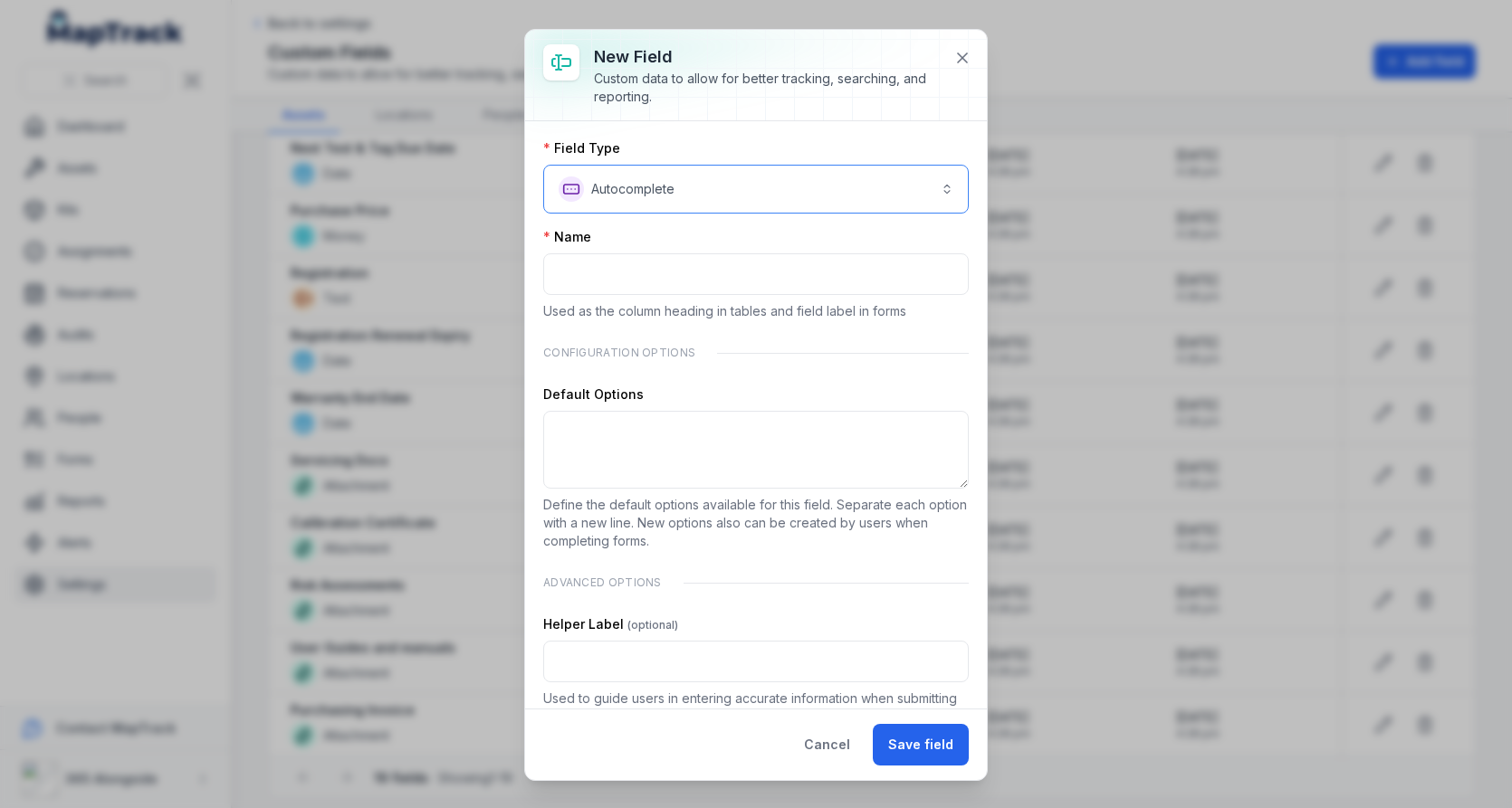
click at [635, 181] on button "**********" at bounding box center [756, 189] width 426 height 49
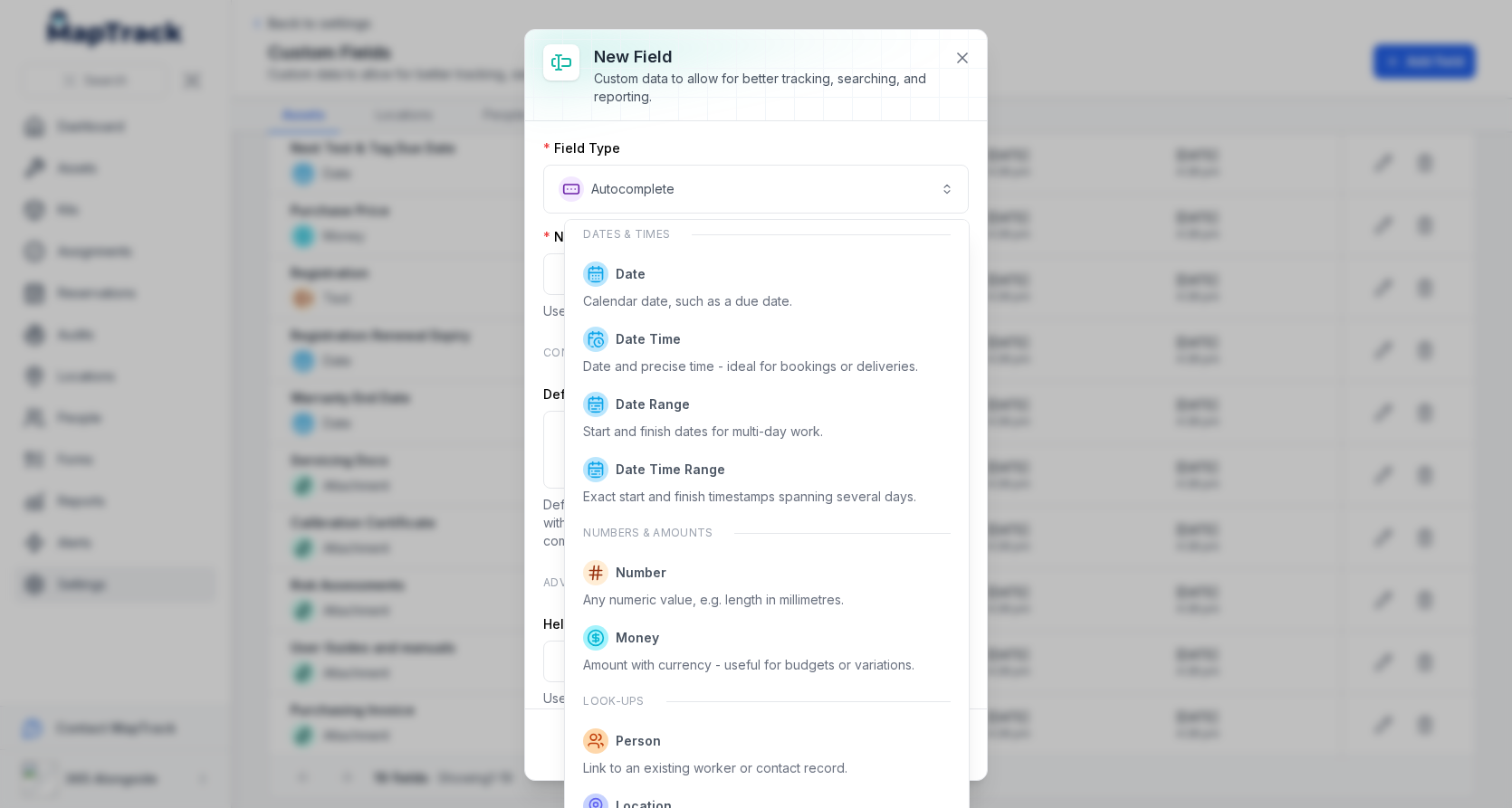
scroll to position [884, 0]
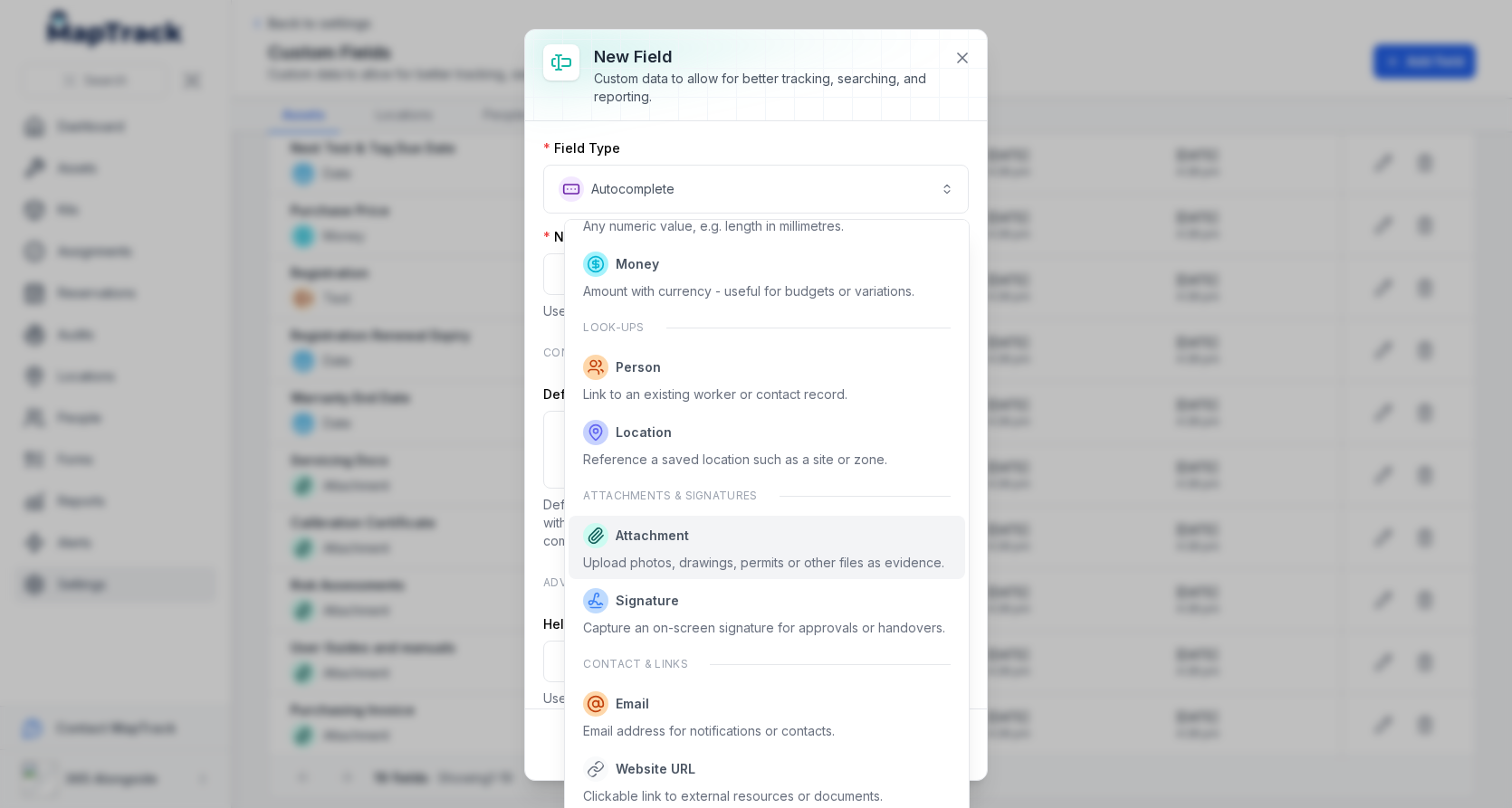
click at [760, 561] on div "Upload photos, drawings, permits or other files as evidence." at bounding box center [764, 563] width 361 height 18
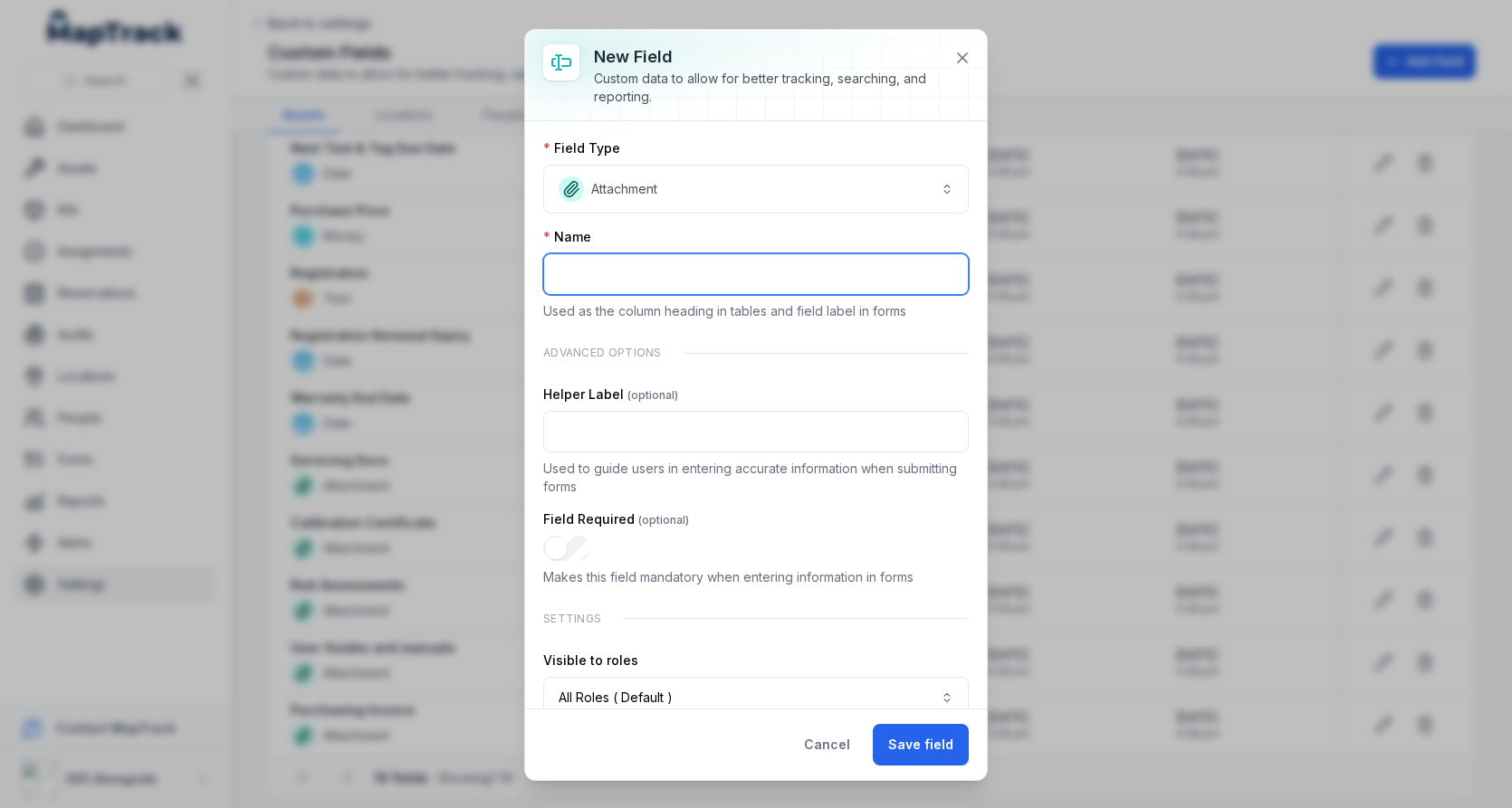
click at [680, 287] on input ":rp8:-form-item-label" at bounding box center [756, 275] width 426 height 41
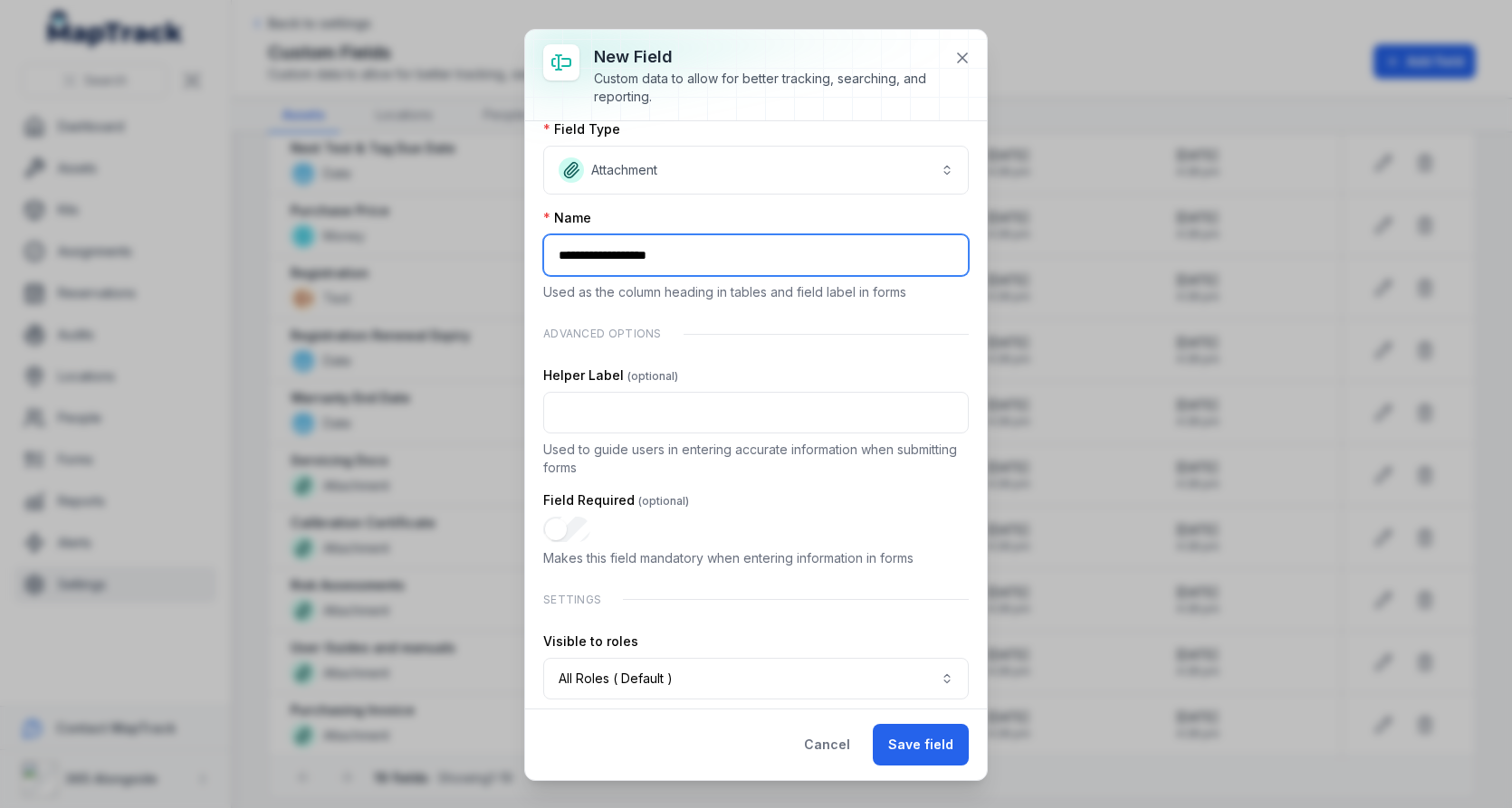
scroll to position [0, 0]
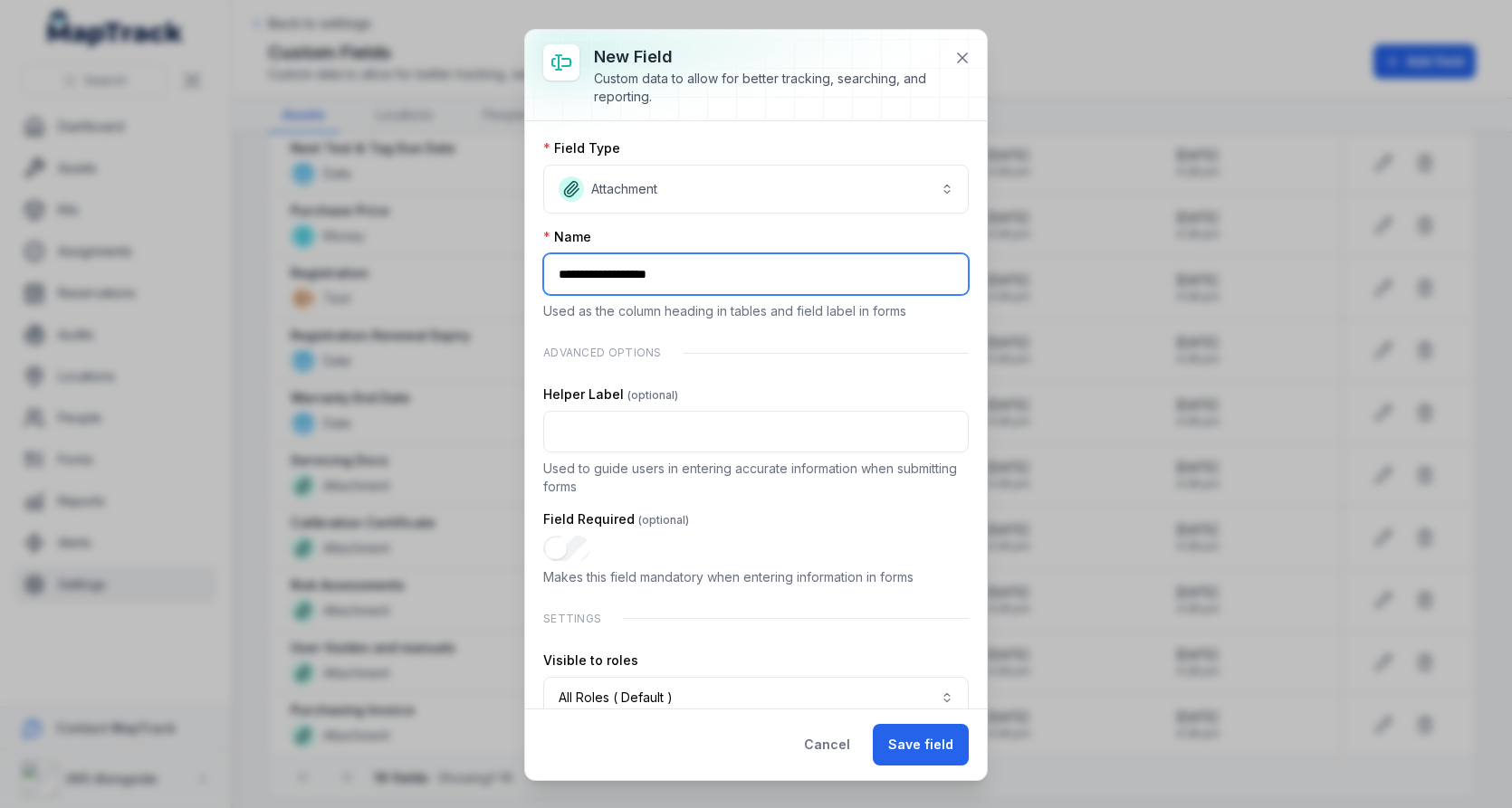
type input "**********"
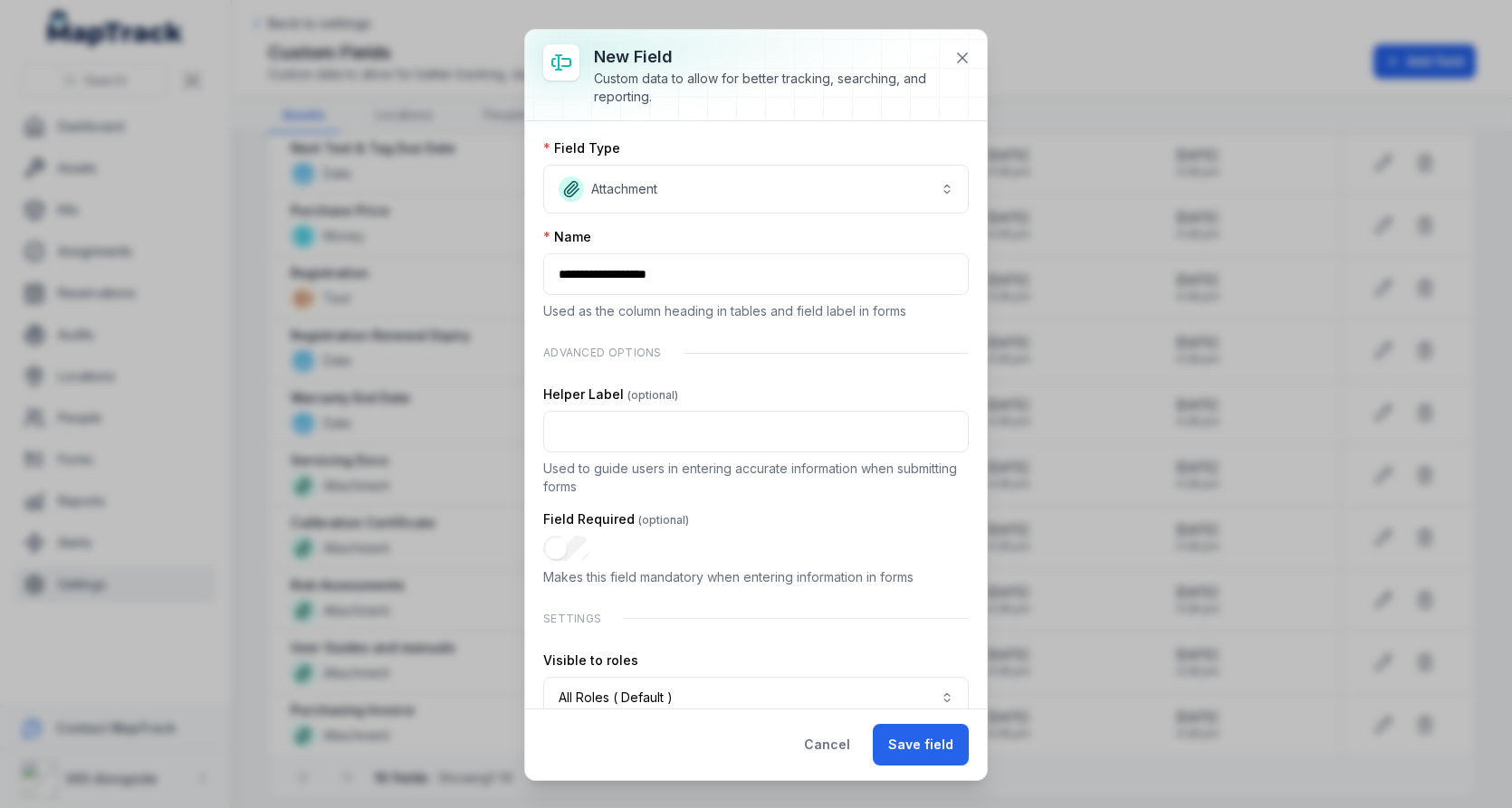
click at [697, 476] on p "Used to guide users in entering accurate information when submitting forms" at bounding box center [756, 478] width 426 height 36
click at [725, 202] on button "**********" at bounding box center [756, 189] width 426 height 49
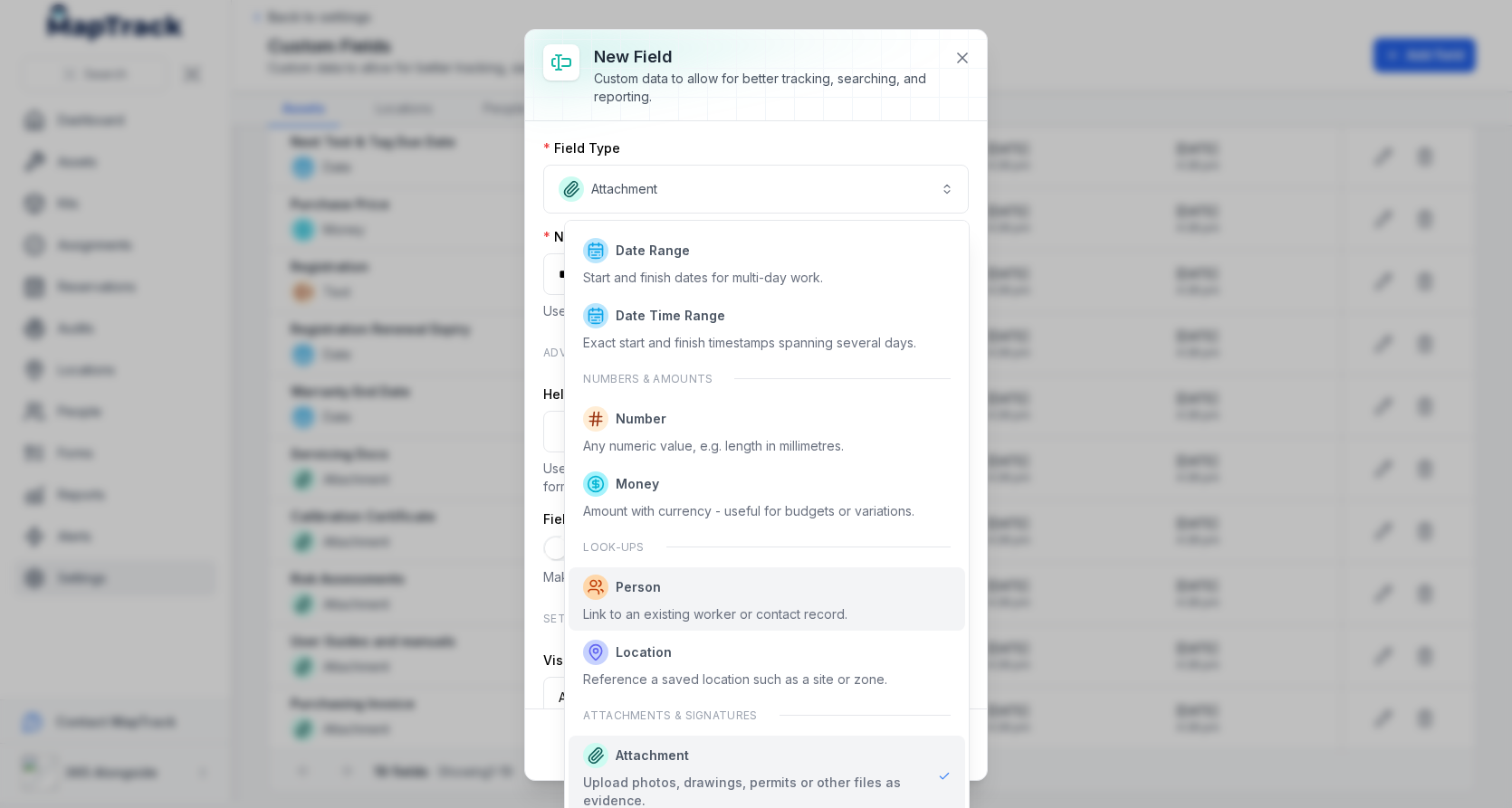
scroll to position [902, 0]
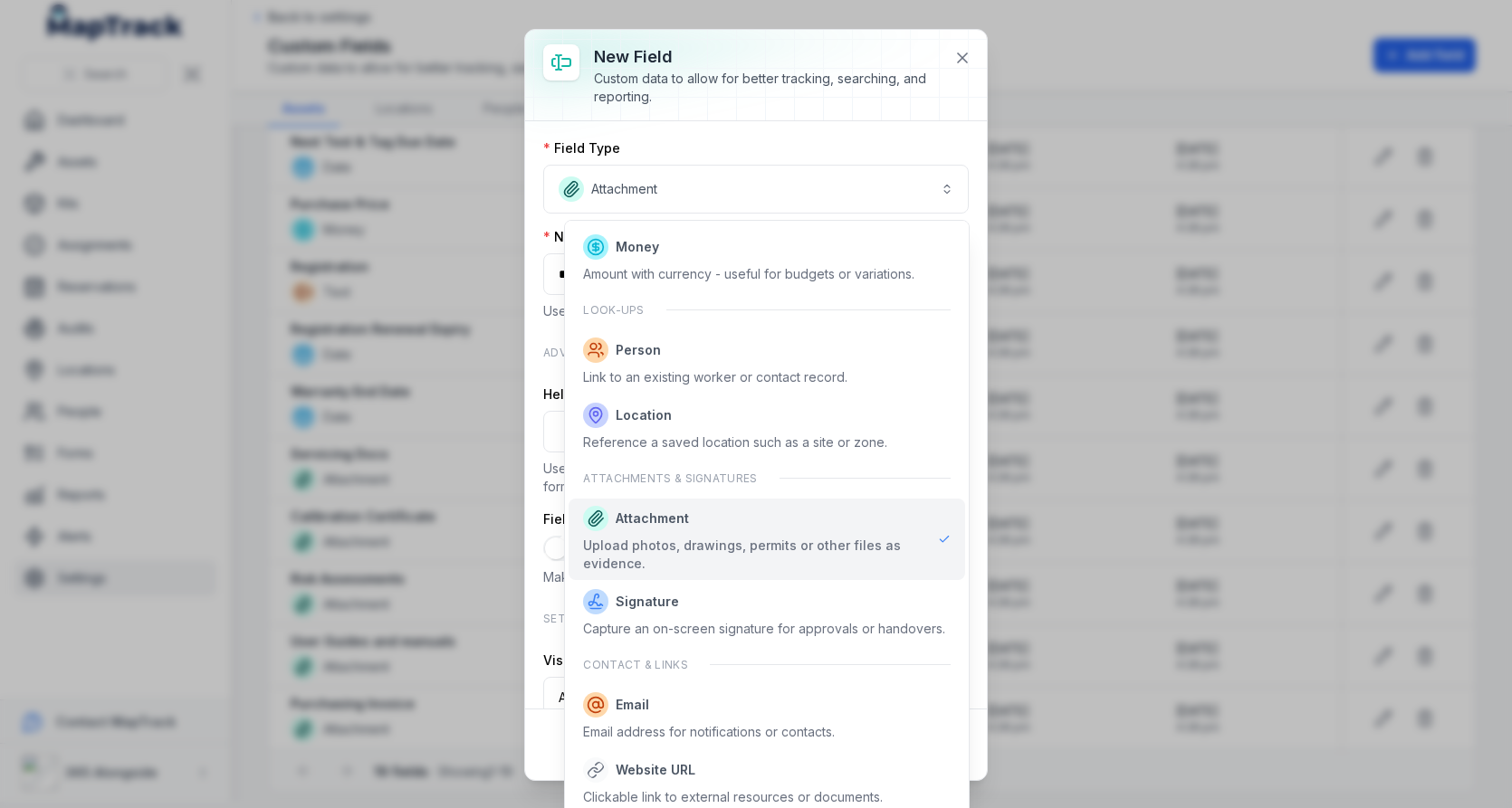
click at [832, 128] on div "**********" at bounding box center [755, 415] width 462 height 587
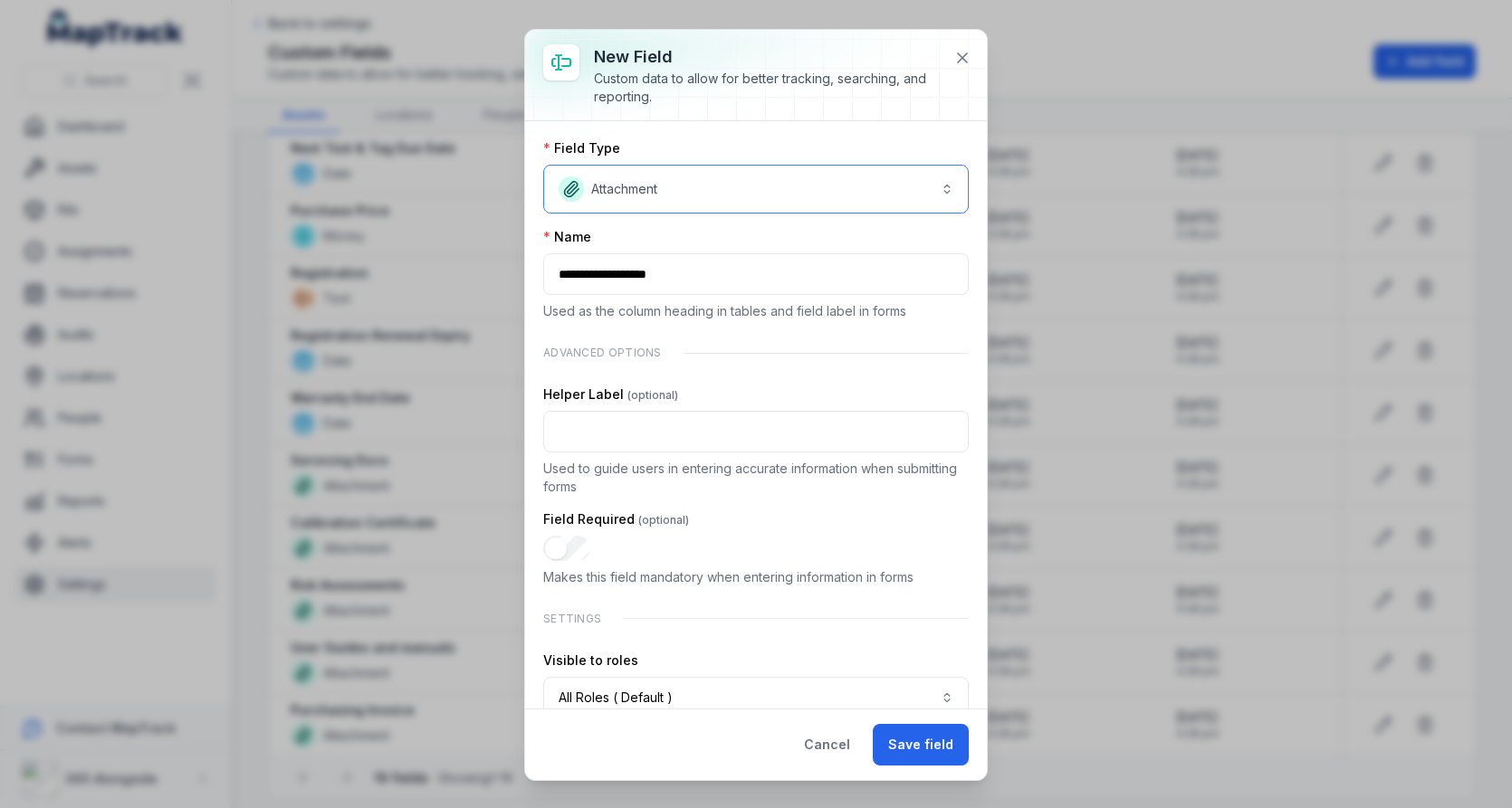
scroll to position [0, 0]
click at [923, 744] on button "Save field" at bounding box center [921, 745] width 96 height 41
